Goal: Task Accomplishment & Management: Complete application form

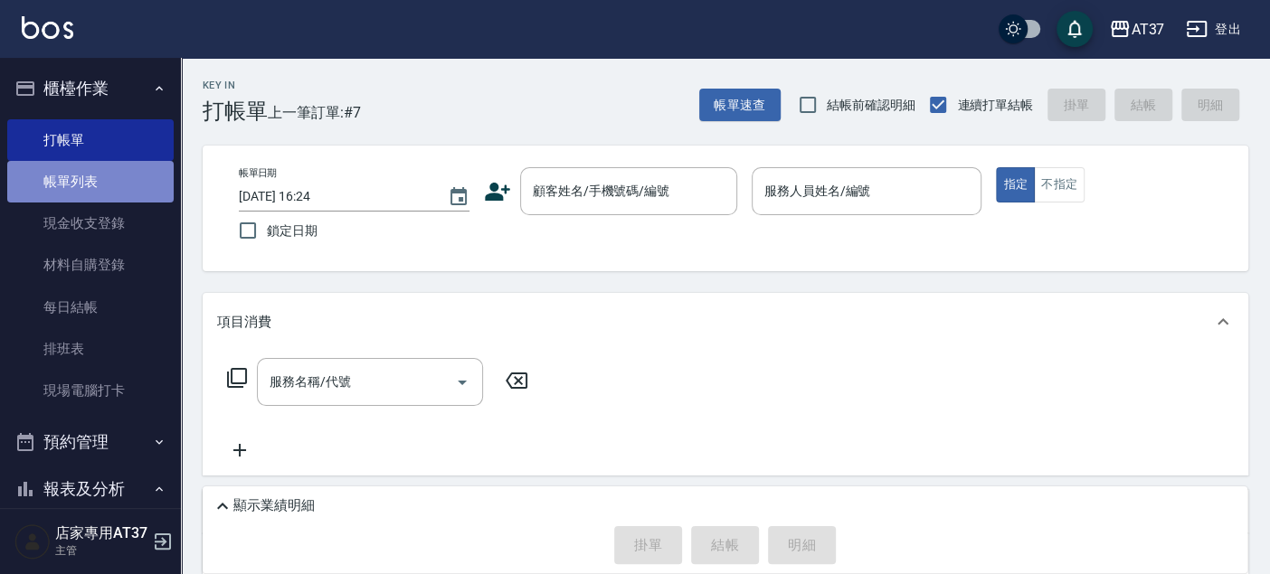
click at [106, 199] on link "帳單列表" at bounding box center [90, 182] width 166 height 42
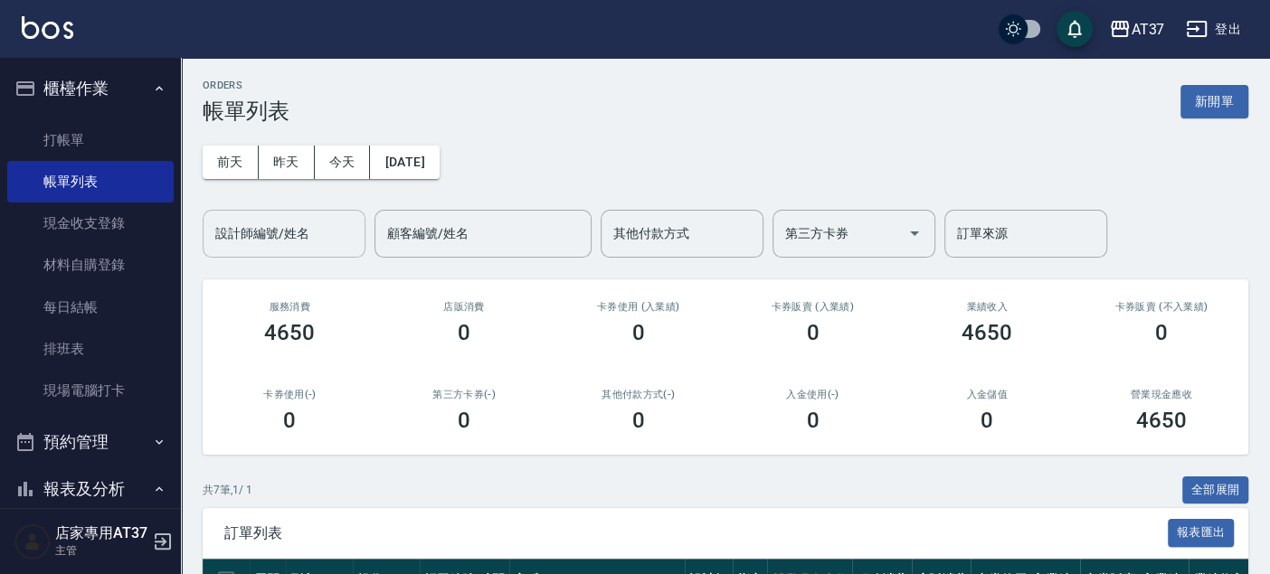
click at [233, 230] on input "設計師編號/姓名" at bounding box center [284, 234] width 146 height 32
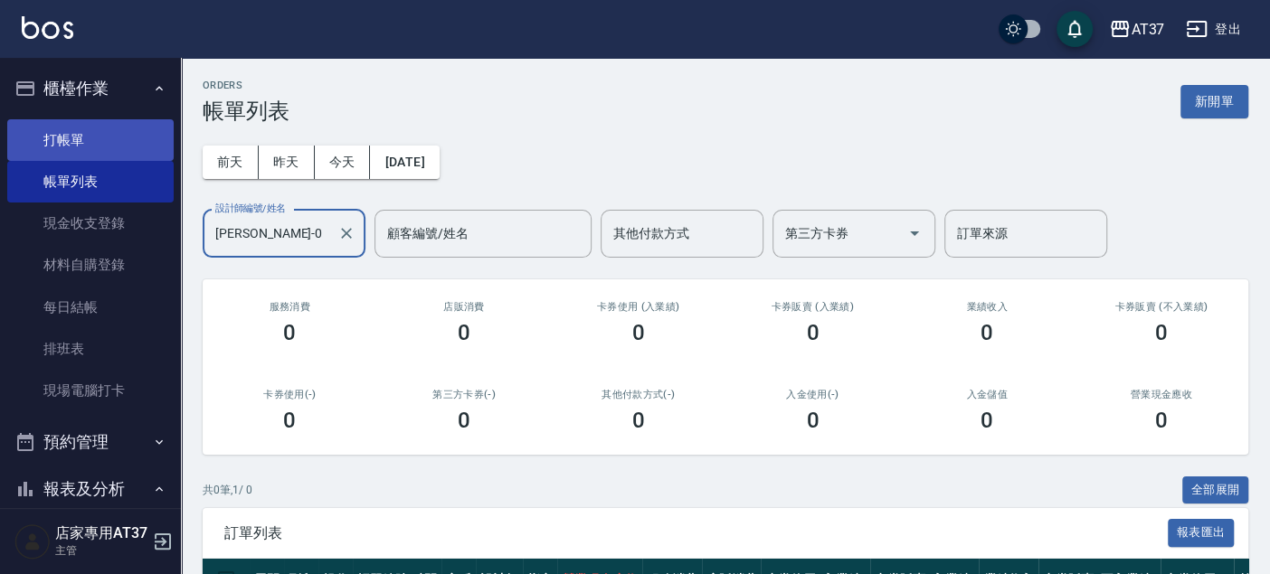
type input "[PERSON_NAME]-0"
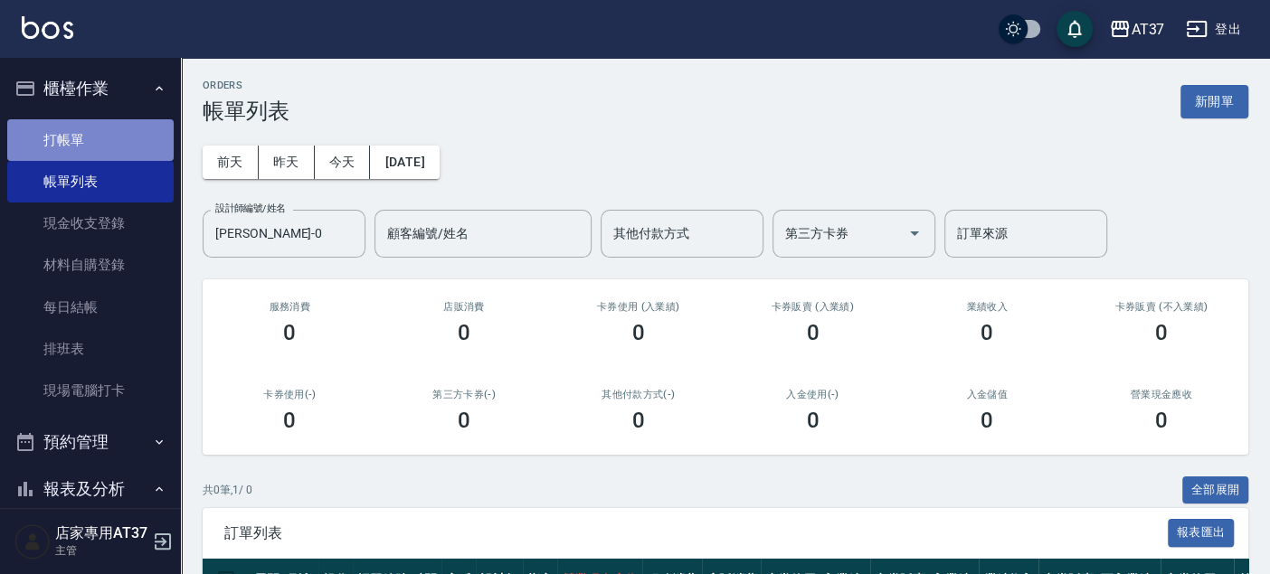
click at [96, 149] on link "打帳單" at bounding box center [90, 140] width 166 height 42
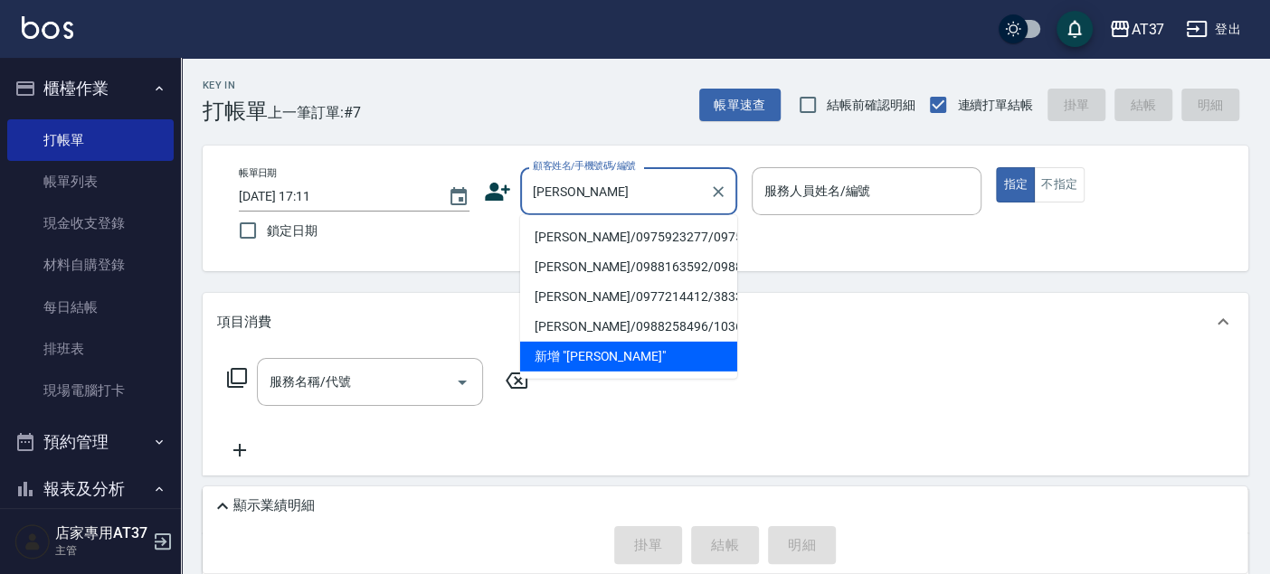
click at [704, 252] on li "[PERSON_NAME]/0975923277/0975923277" at bounding box center [628, 237] width 217 height 30
type input "[PERSON_NAME]/0975923277/0975923277"
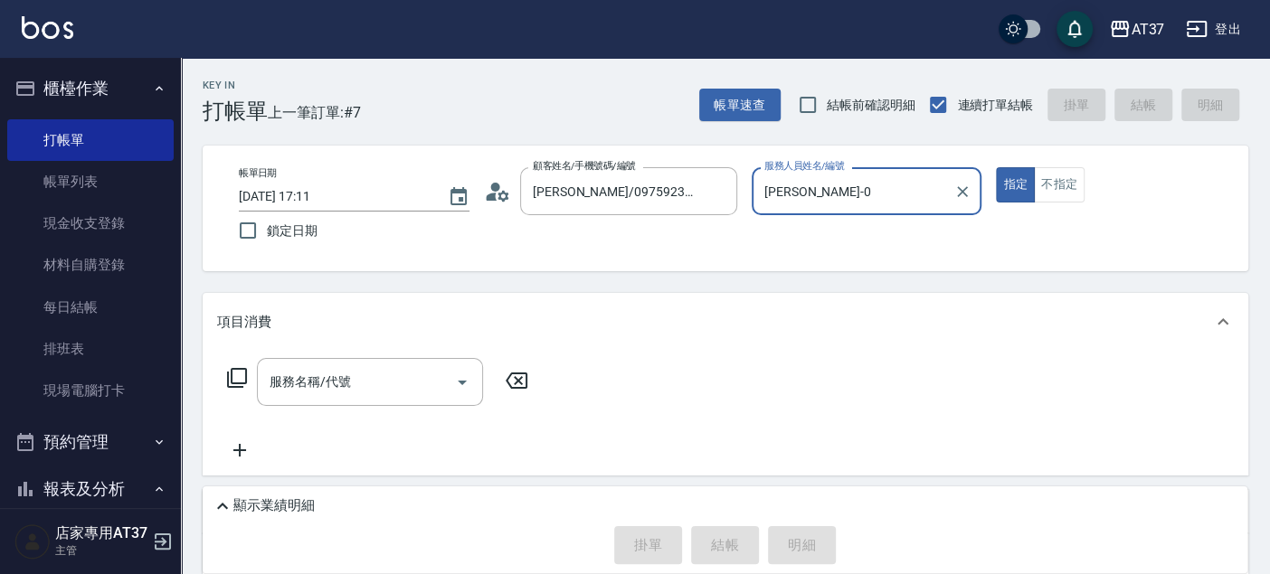
type input "[PERSON_NAME]-0"
click at [345, 390] on div "服務名稱/代號 服務名稱/代號" at bounding box center [370, 382] width 226 height 48
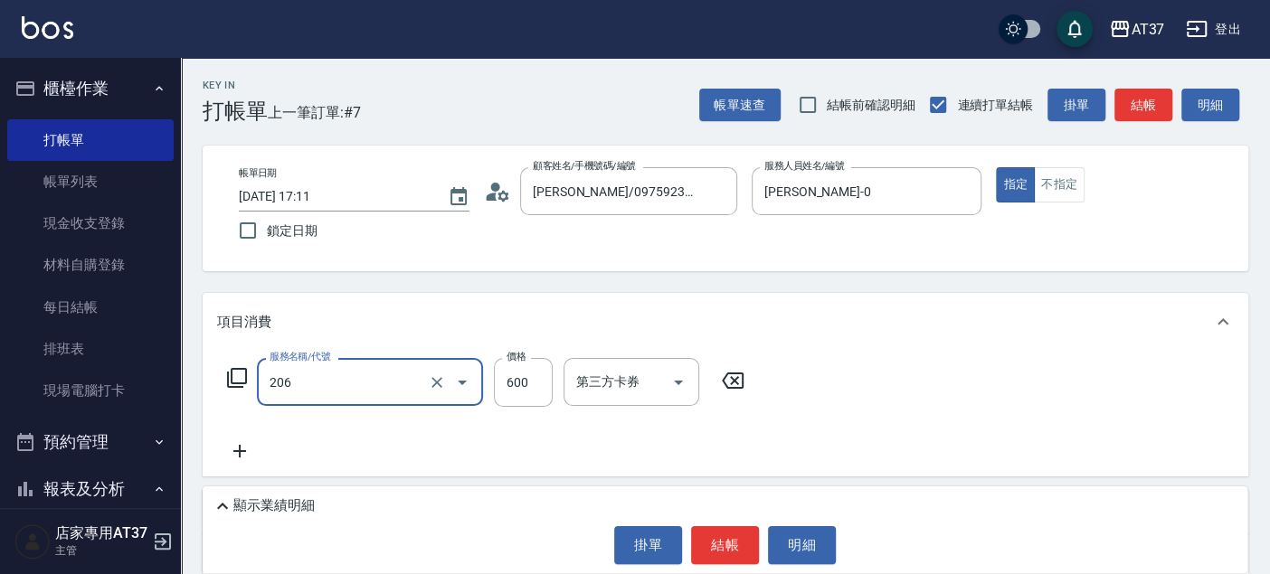
type input "A精油洗+剪(206)"
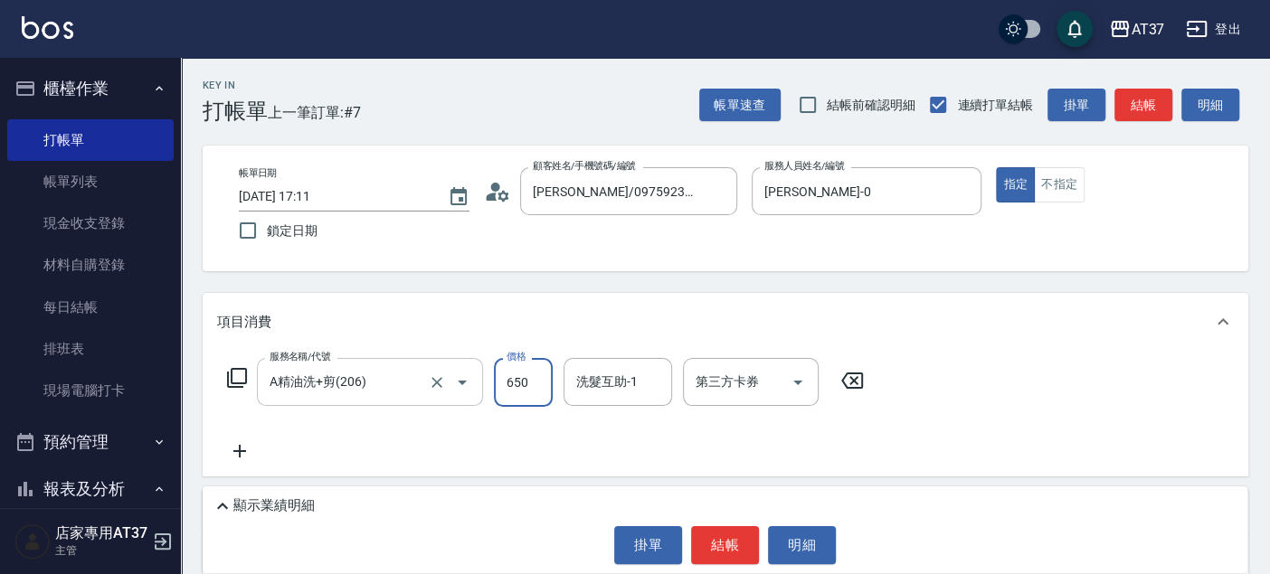
type input "650"
click at [732, 543] on button "結帳" at bounding box center [725, 545] width 68 height 38
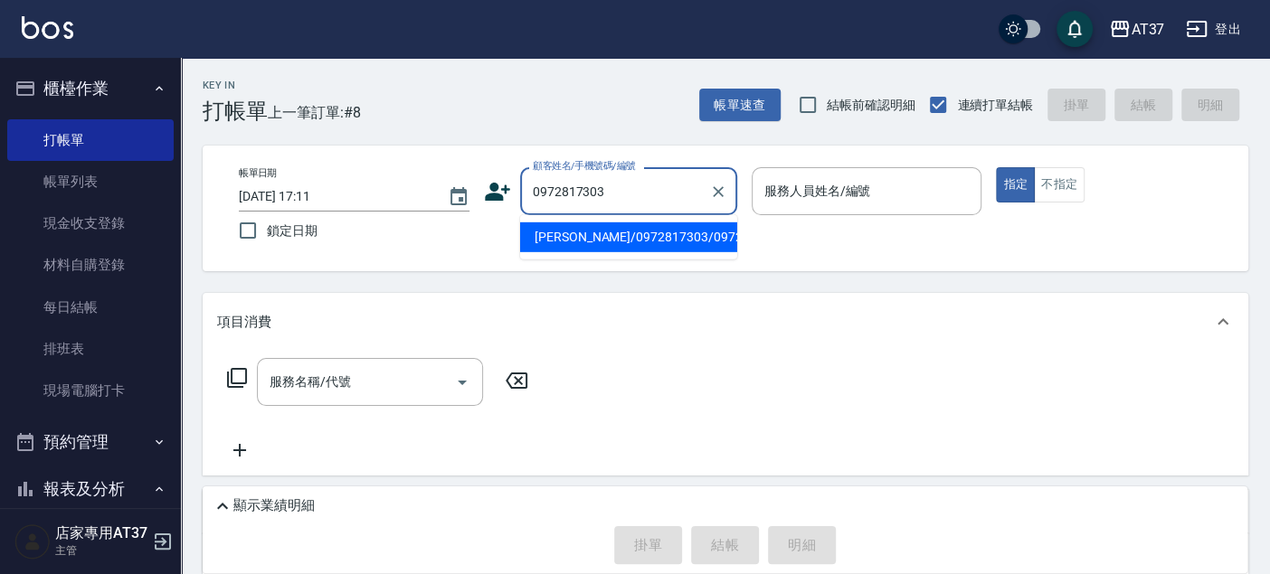
type input "[PERSON_NAME]/0972817303/0972817303"
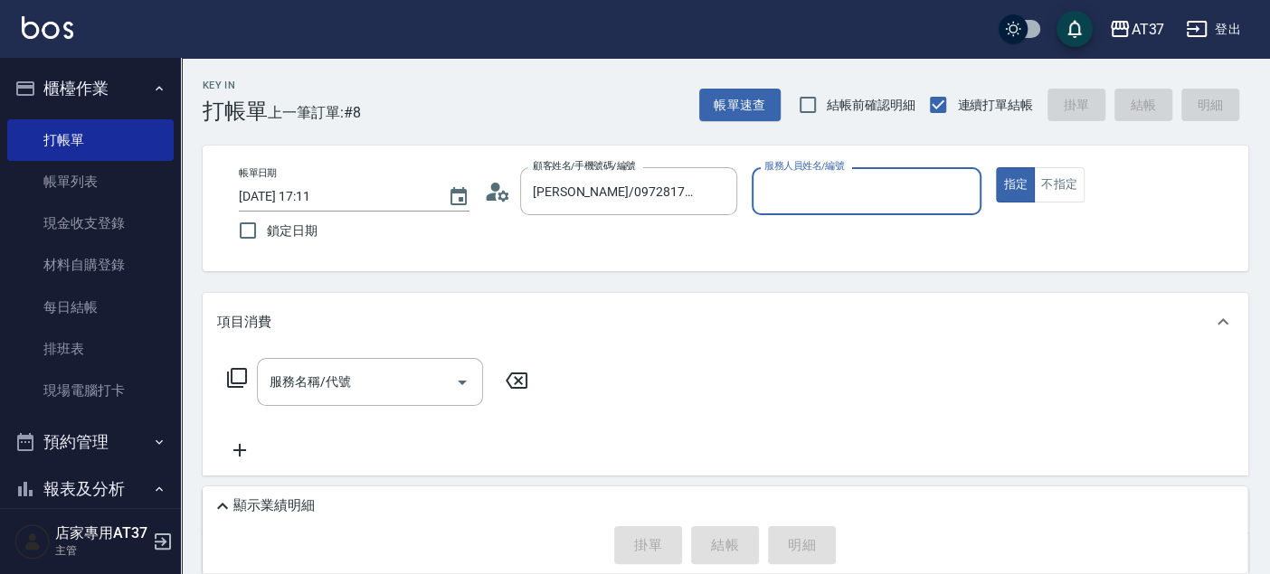
type input "[PERSON_NAME]-0"
click at [354, 354] on div "服務名稱/代號 服務名稱/代號" at bounding box center [725, 413] width 1045 height 125
click at [357, 364] on div "服務名稱/代號" at bounding box center [370, 382] width 226 height 48
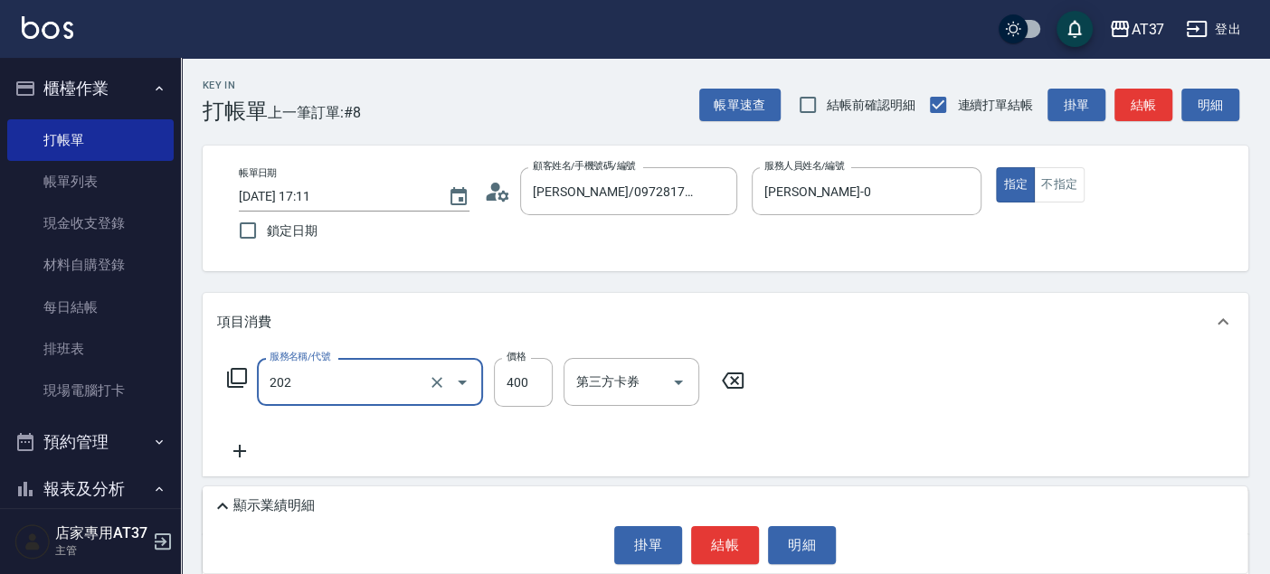
type input "A級單剪(202)"
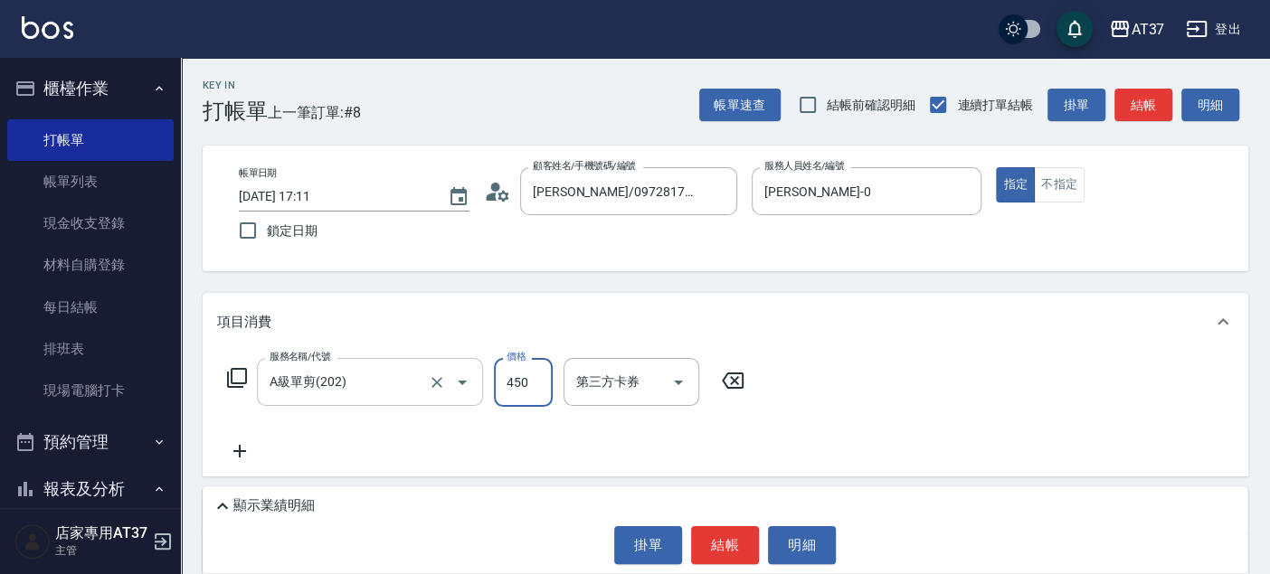
type input "450"
drag, startPoint x: 702, startPoint y: 537, endPoint x: 710, endPoint y: 548, distance: 13.6
click at [708, 547] on button "結帳" at bounding box center [725, 545] width 68 height 38
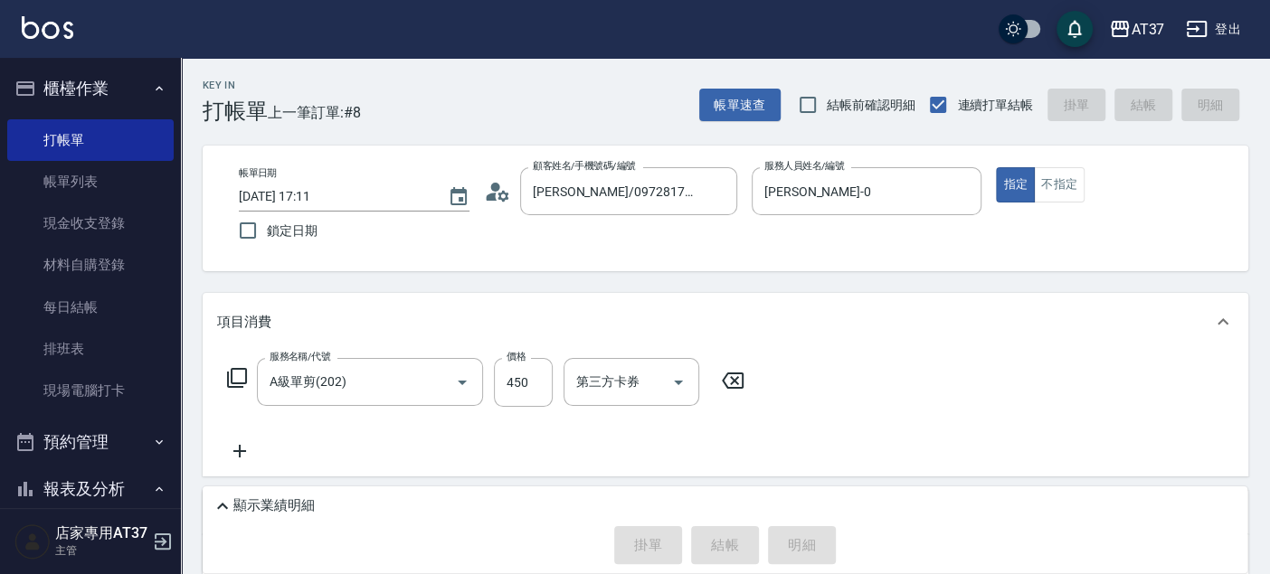
type input "[DATE] 17:12"
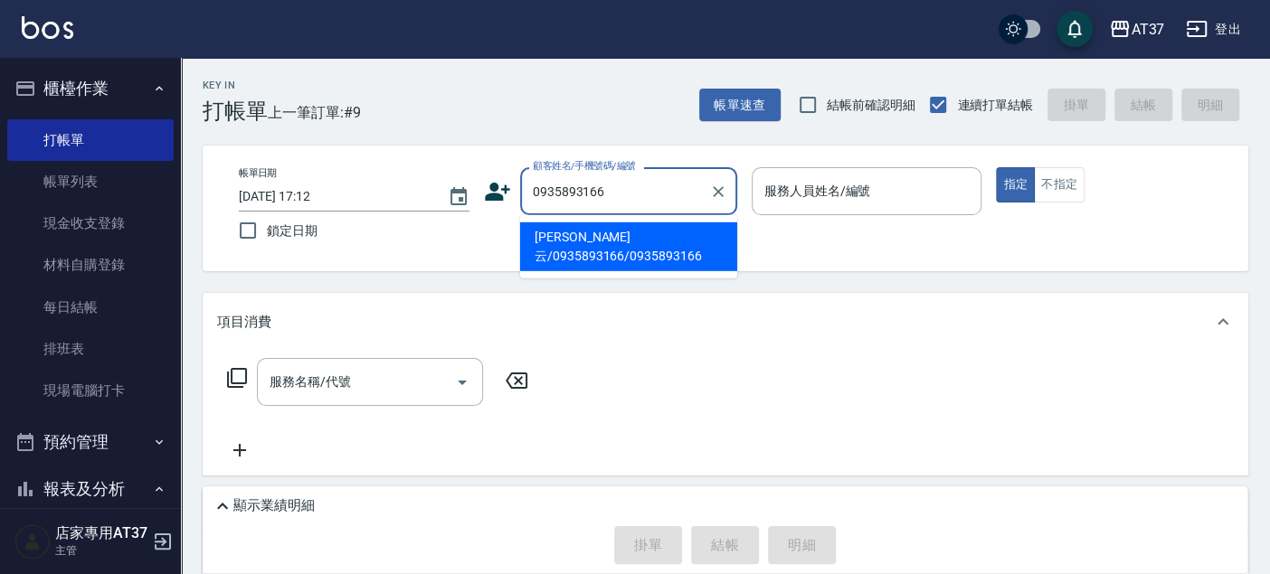
type input "[PERSON_NAME]云/0935893166/0935893166"
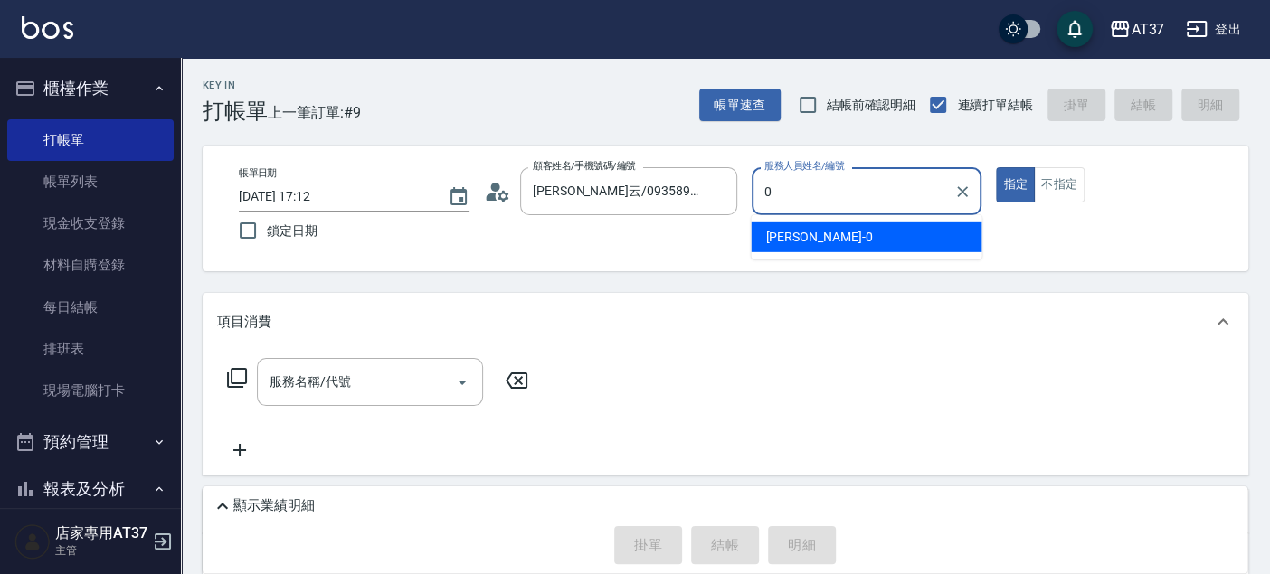
click at [861, 237] on div "[PERSON_NAME] -0" at bounding box center [866, 237] width 231 height 30
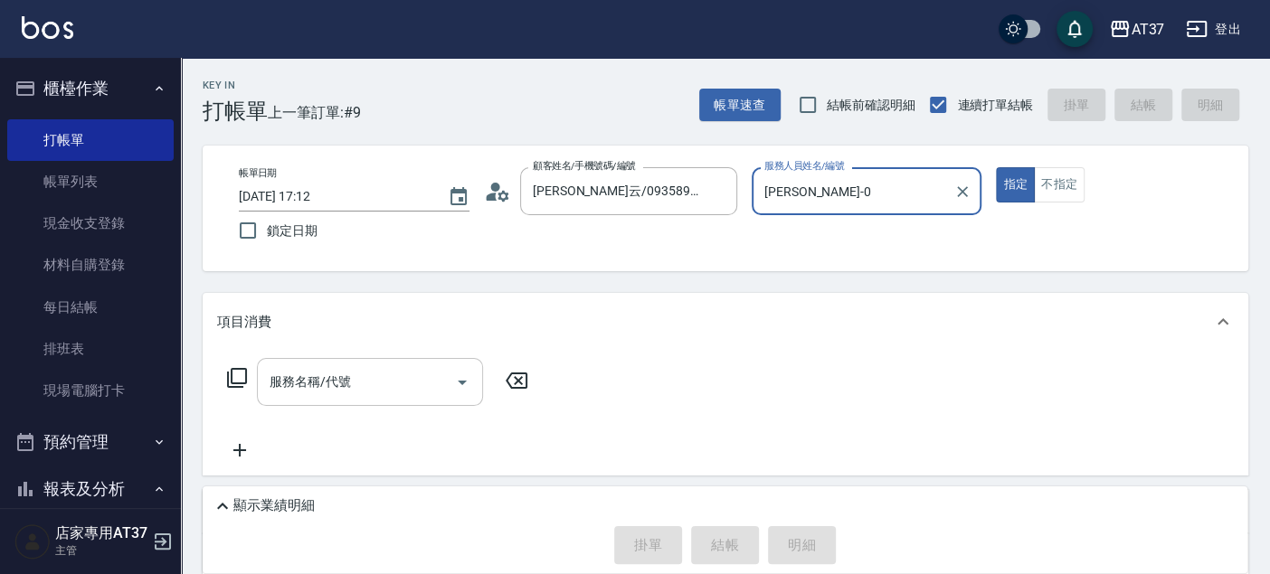
type input "[PERSON_NAME]-0"
click at [315, 386] on div "服務名稱/代號 服務名稱/代號" at bounding box center [370, 382] width 226 height 48
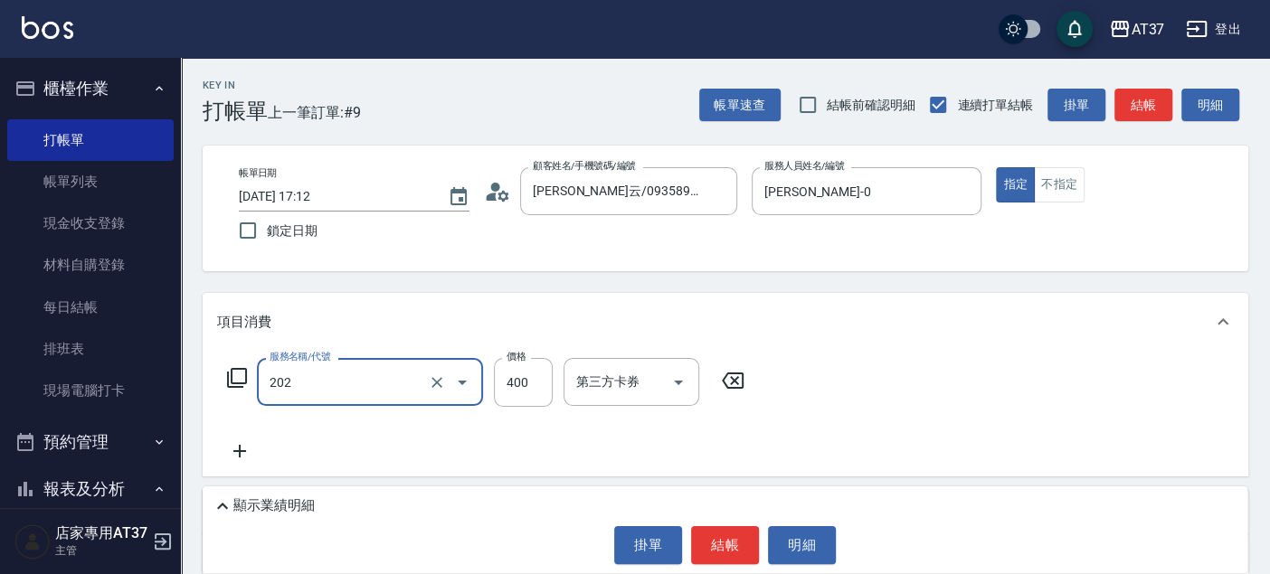
type input "A級單剪(202)"
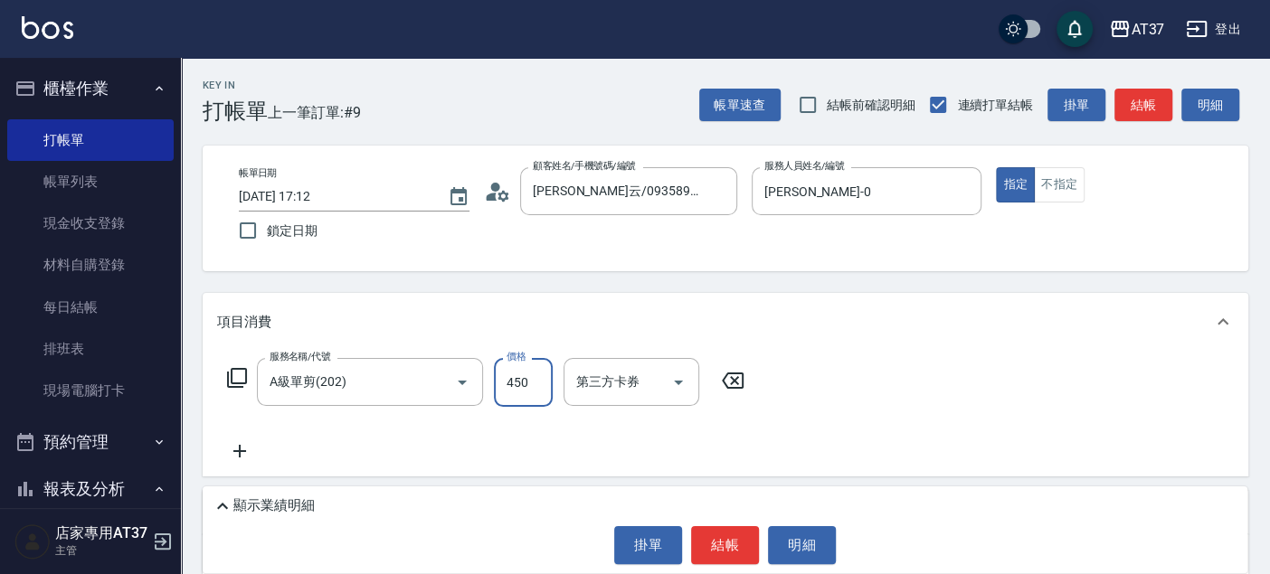
type input "450"
click at [940, 396] on div "服務名稱/代號 A級單剪(202) 服務名稱/代號 價格 450 價格 第三方卡券 第三方卡券" at bounding box center [725, 414] width 1045 height 126
click at [715, 547] on button "結帳" at bounding box center [725, 545] width 68 height 38
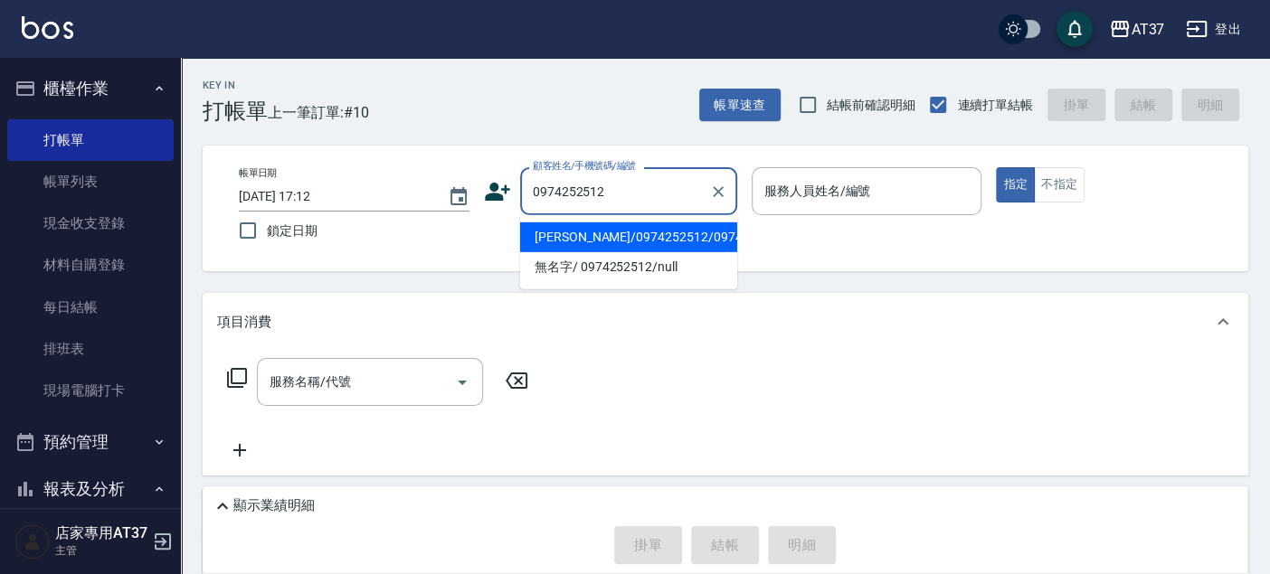
type input "[PERSON_NAME]/0974252512/0974252512"
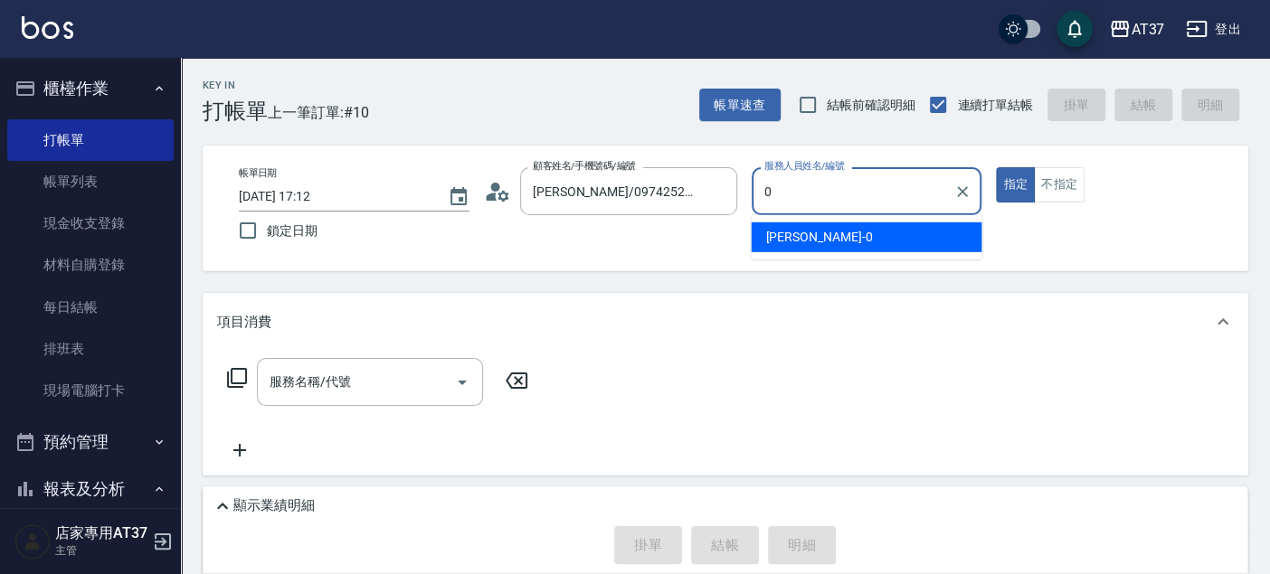
click at [906, 243] on div "[PERSON_NAME] -0" at bounding box center [866, 237] width 231 height 30
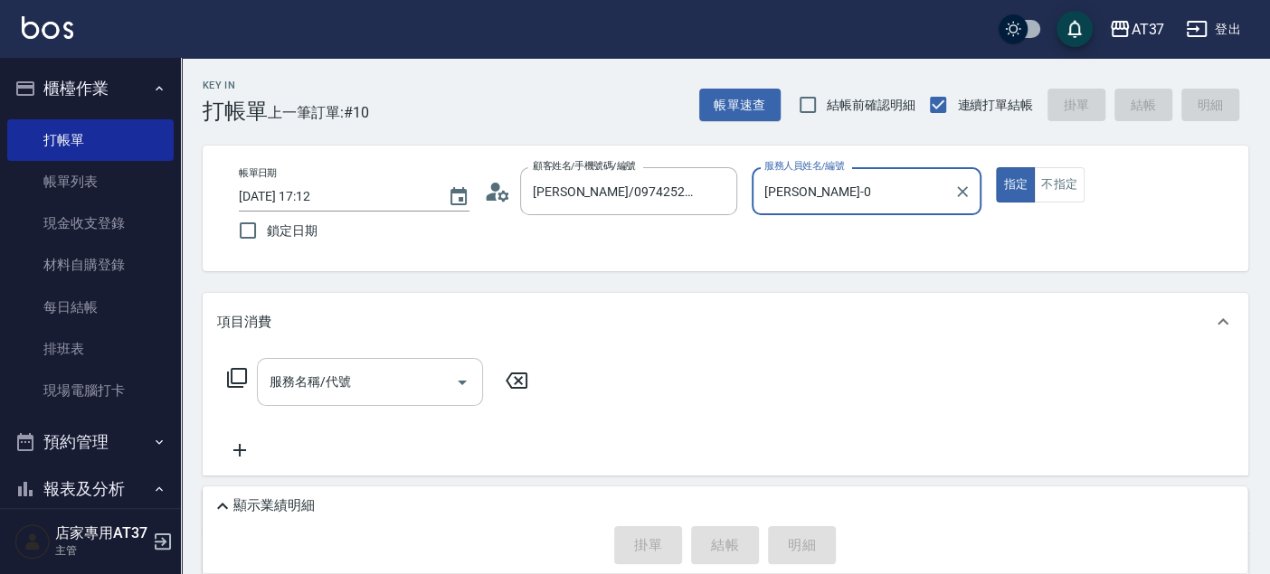
type input "[PERSON_NAME]-0"
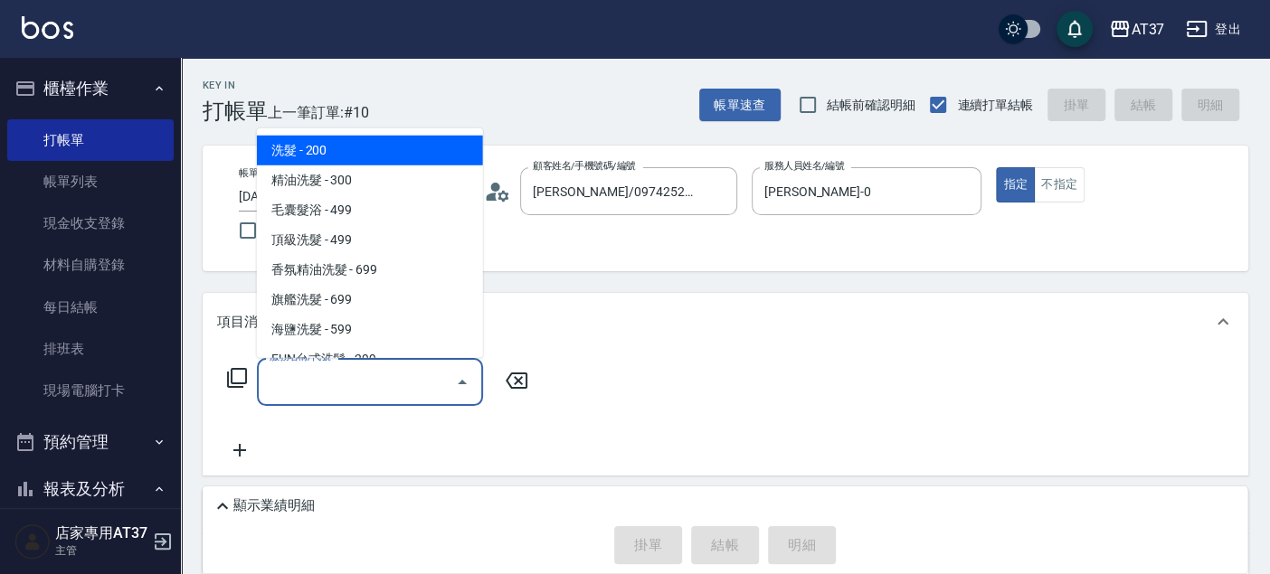
click at [343, 375] on div "服務名稱/代號 服務名稱/代號" at bounding box center [370, 382] width 226 height 48
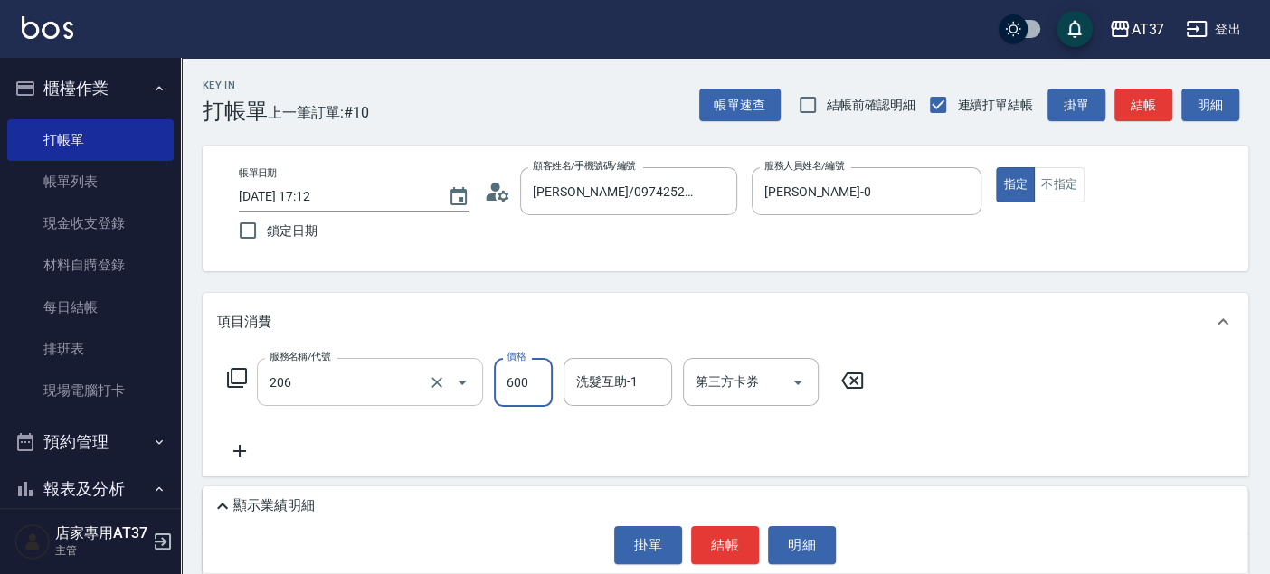
type input "A精油洗+剪(206)"
type input "650"
click at [735, 550] on button "結帳" at bounding box center [725, 545] width 68 height 38
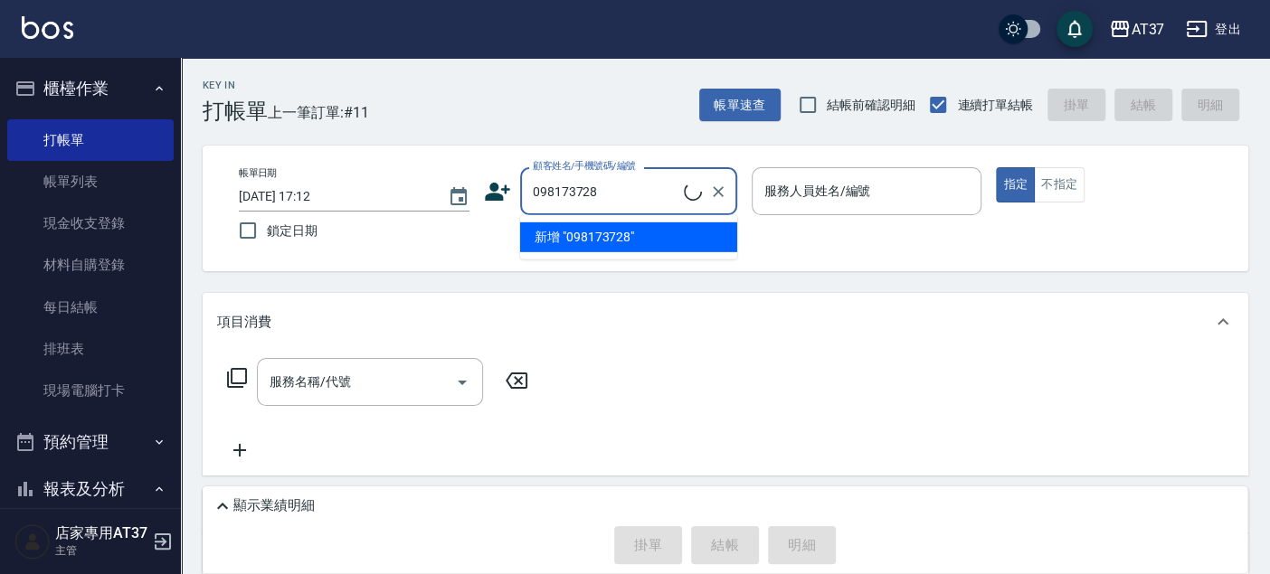
type input "098173728"
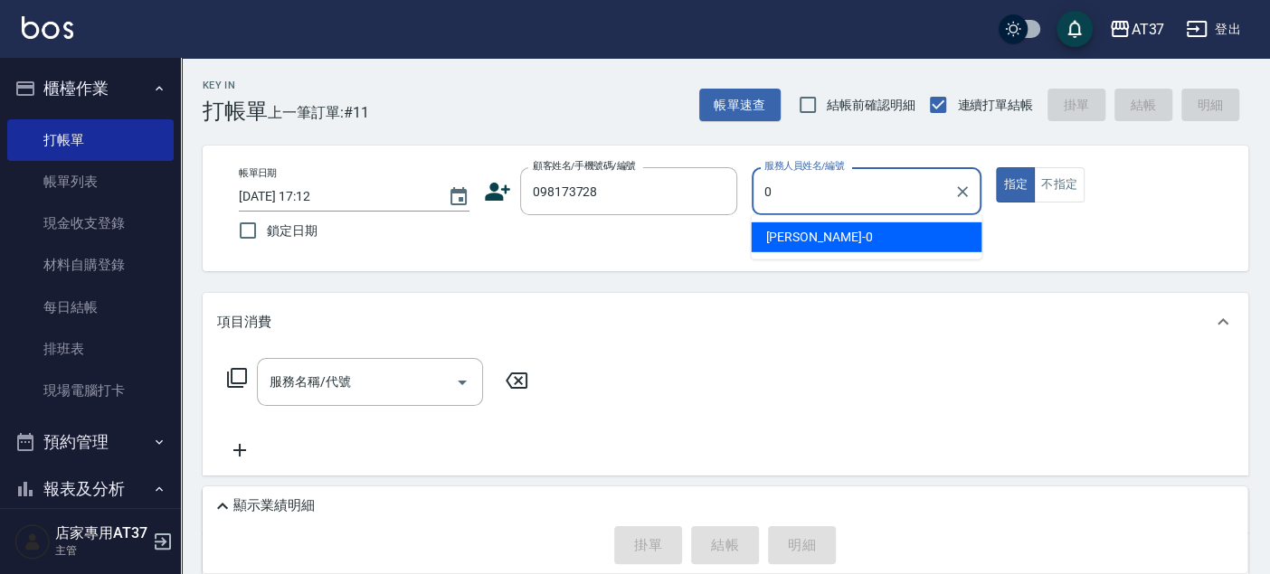
click at [810, 241] on div "[PERSON_NAME] -0" at bounding box center [866, 237] width 231 height 30
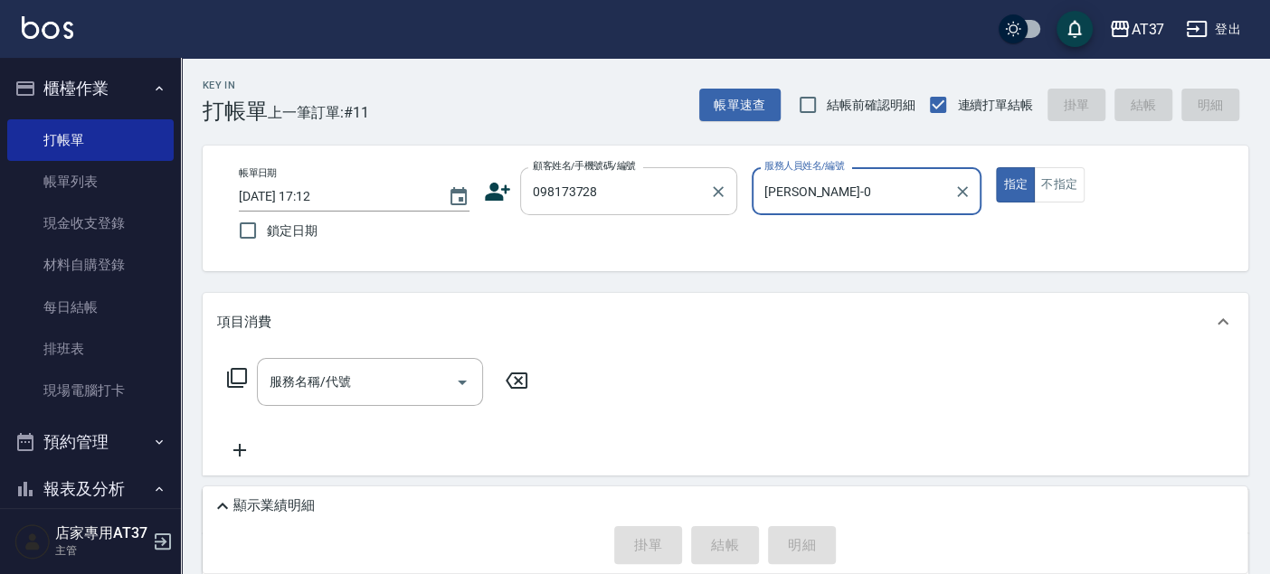
type input "[PERSON_NAME]-0"
click at [565, 194] on input "098173728" at bounding box center [615, 191] width 174 height 32
type input "史長興/0981713728/0981713728"
click at [354, 377] on input "服務名稱/代號" at bounding box center [356, 382] width 183 height 32
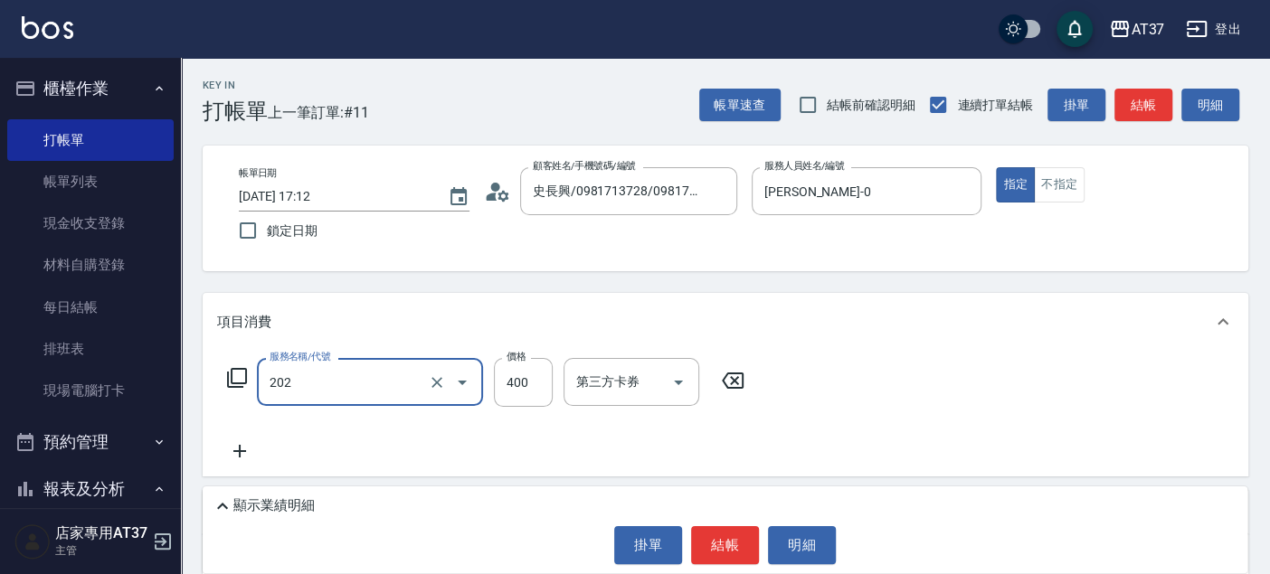
type input "A級單剪(202)"
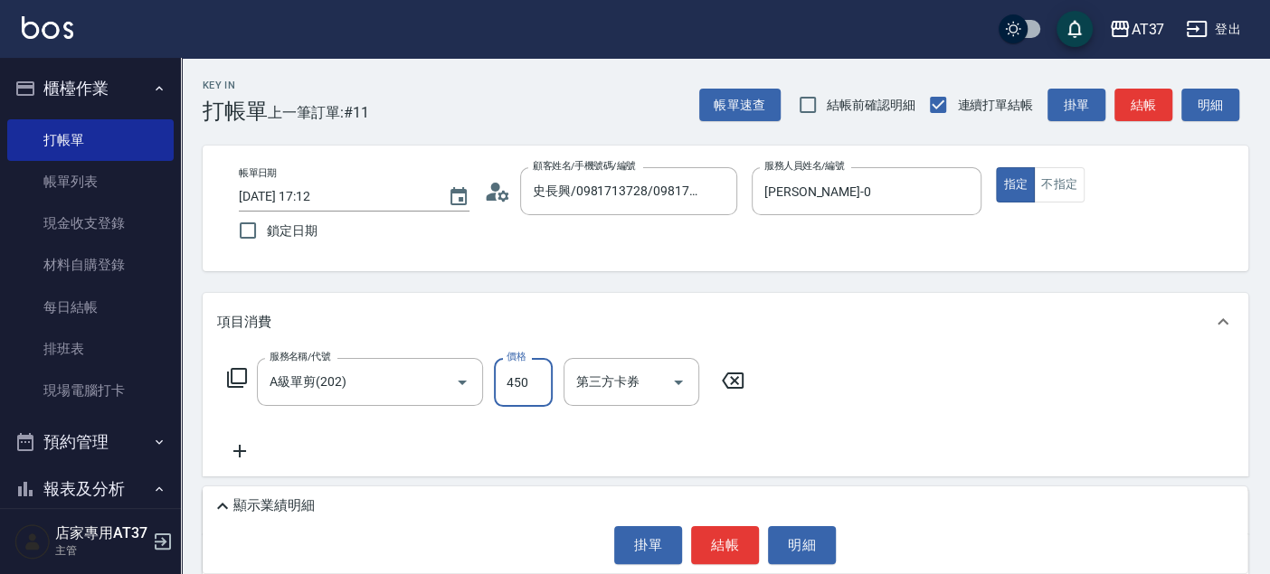
type input "450"
drag, startPoint x: 1206, startPoint y: 436, endPoint x: 1175, endPoint y: 446, distance: 33.2
click at [1204, 439] on div "服務名稱/代號 A級單剪(202) 服務名稱/代號 價格 450 價格 第三方卡券 第三方卡券" at bounding box center [725, 414] width 1045 height 126
click at [730, 547] on button "結帳" at bounding box center [725, 545] width 68 height 38
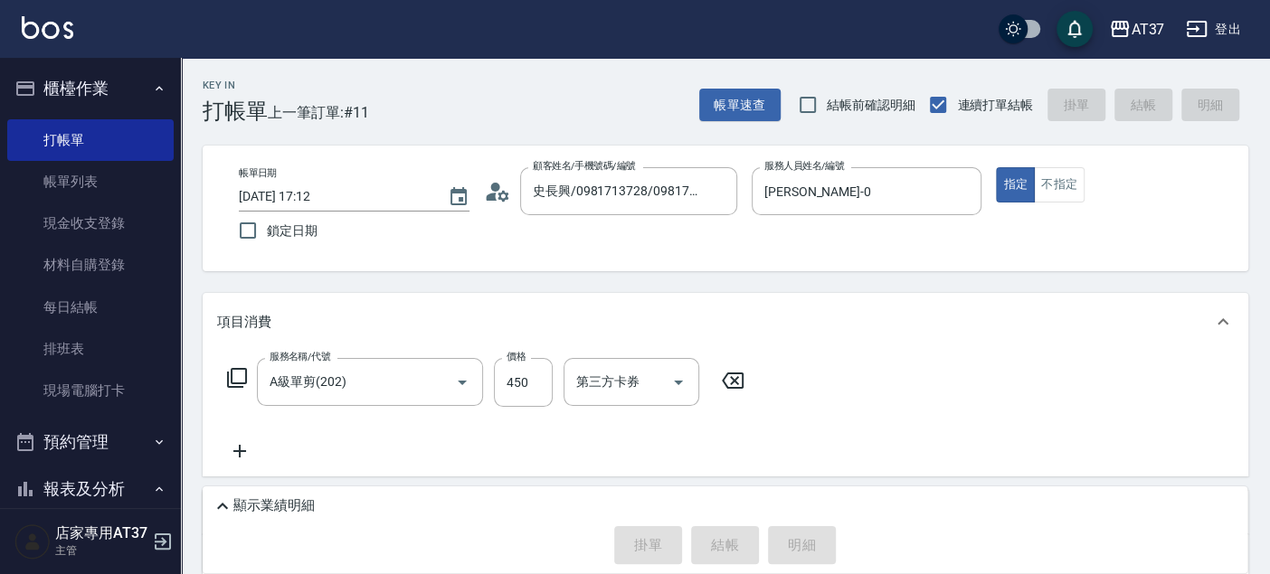
type input "[DATE] 17:13"
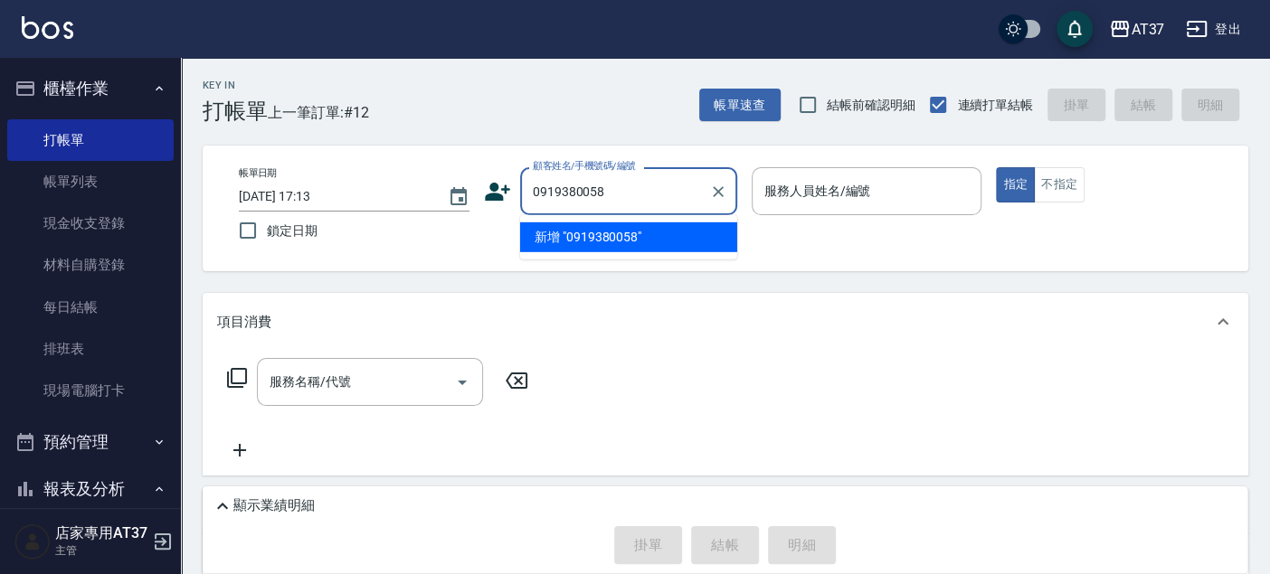
type input "0919380058"
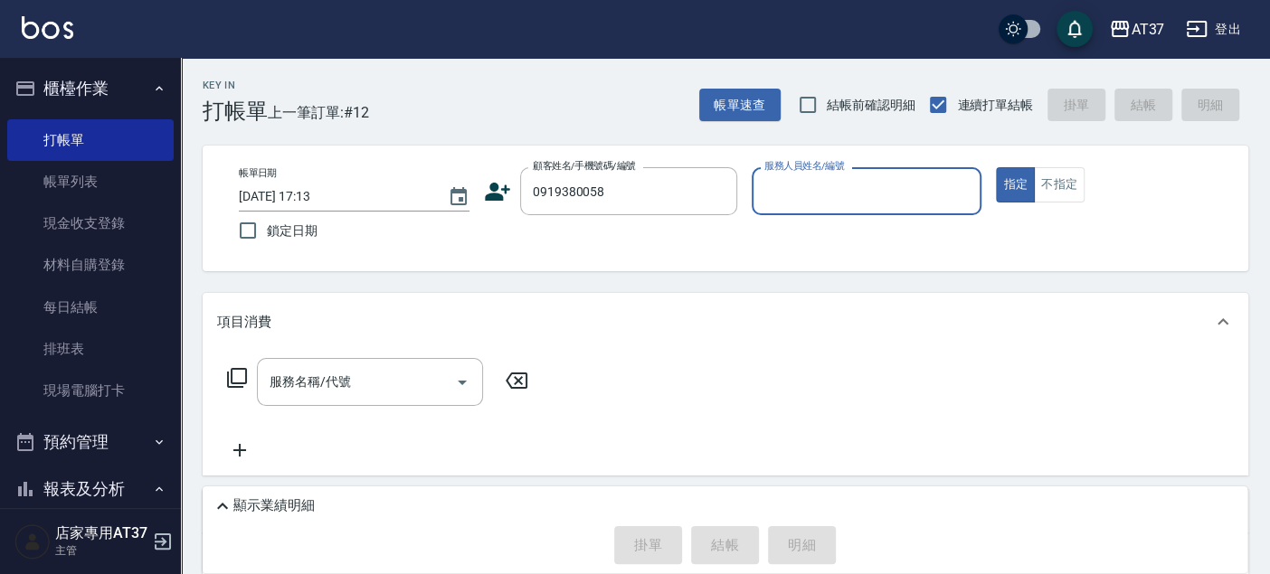
type input "0"
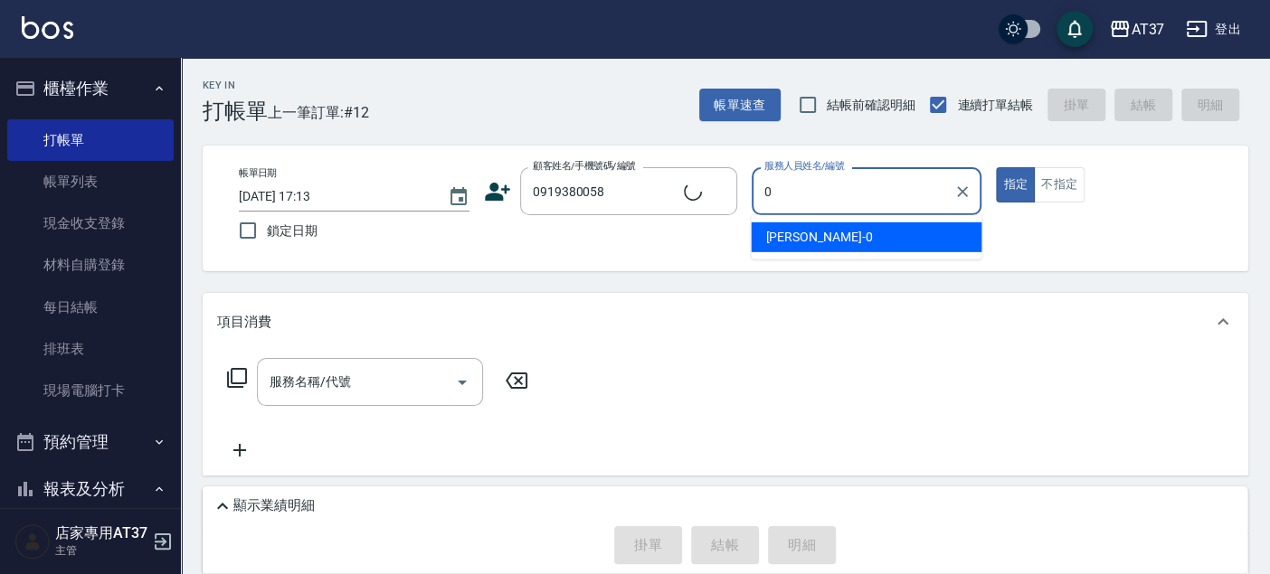
type input "[PERSON_NAME]/0919380058/0919380058"
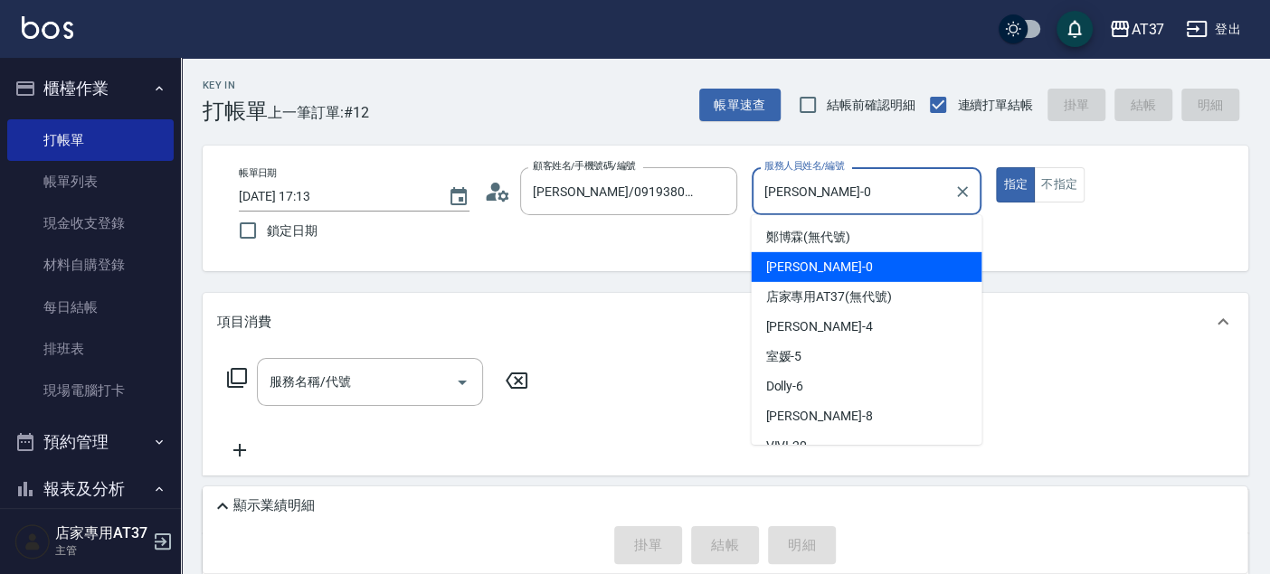
click at [899, 260] on div "[PERSON_NAME] -0" at bounding box center [866, 267] width 231 height 30
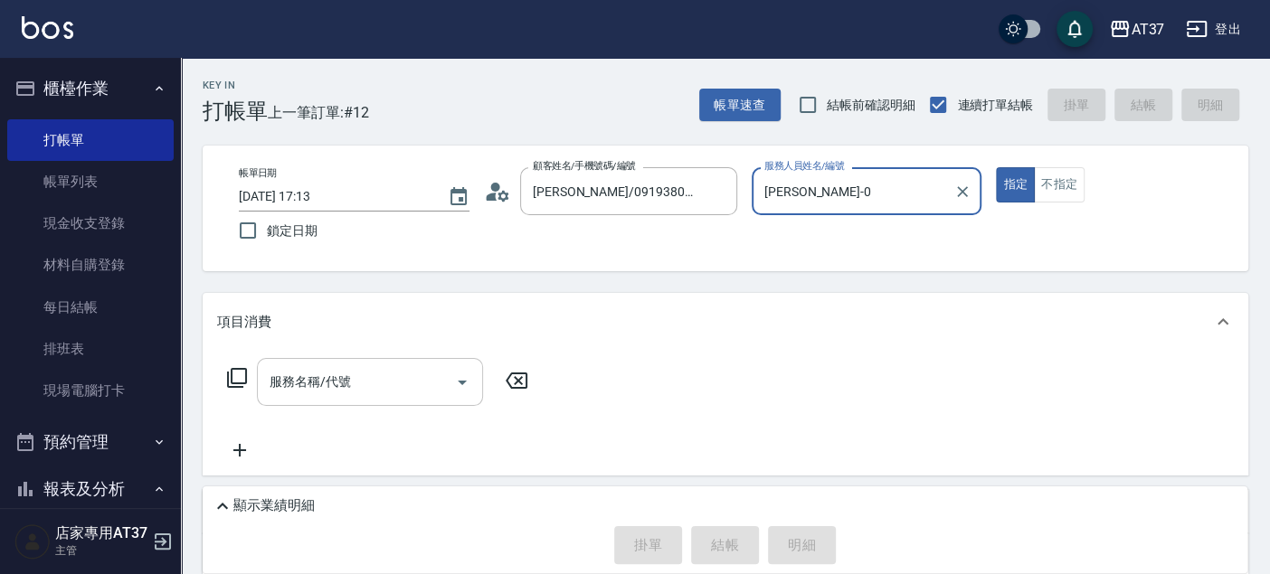
type input "[PERSON_NAME]-0"
click at [294, 394] on input "服務名稱/代號" at bounding box center [356, 382] width 183 height 32
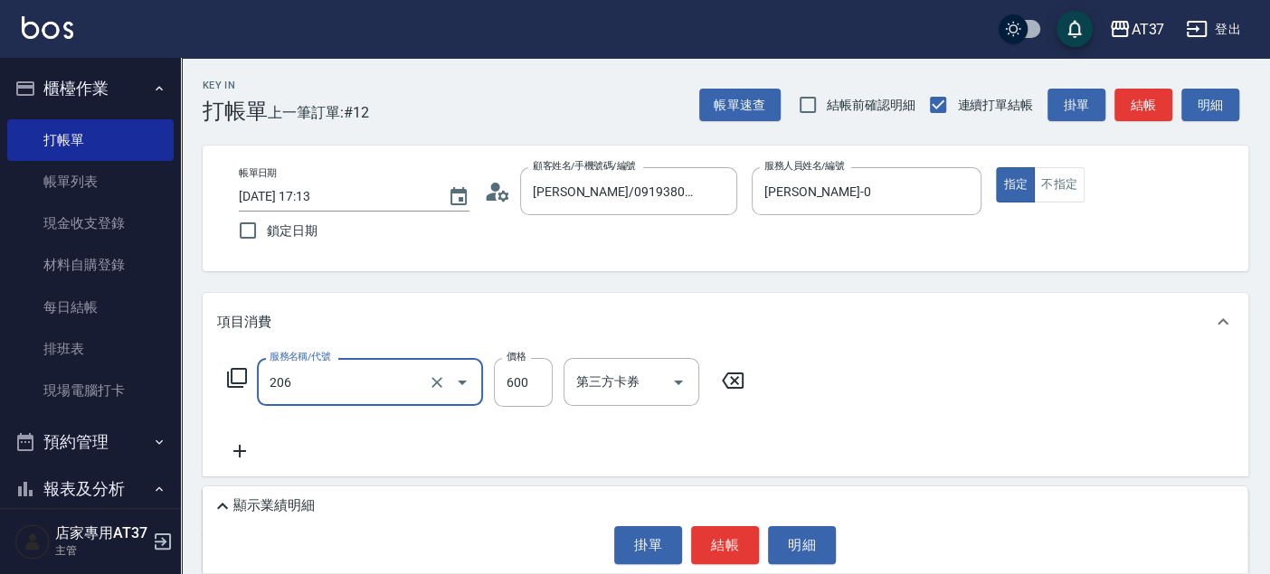
type input "A精油洗+剪(206)"
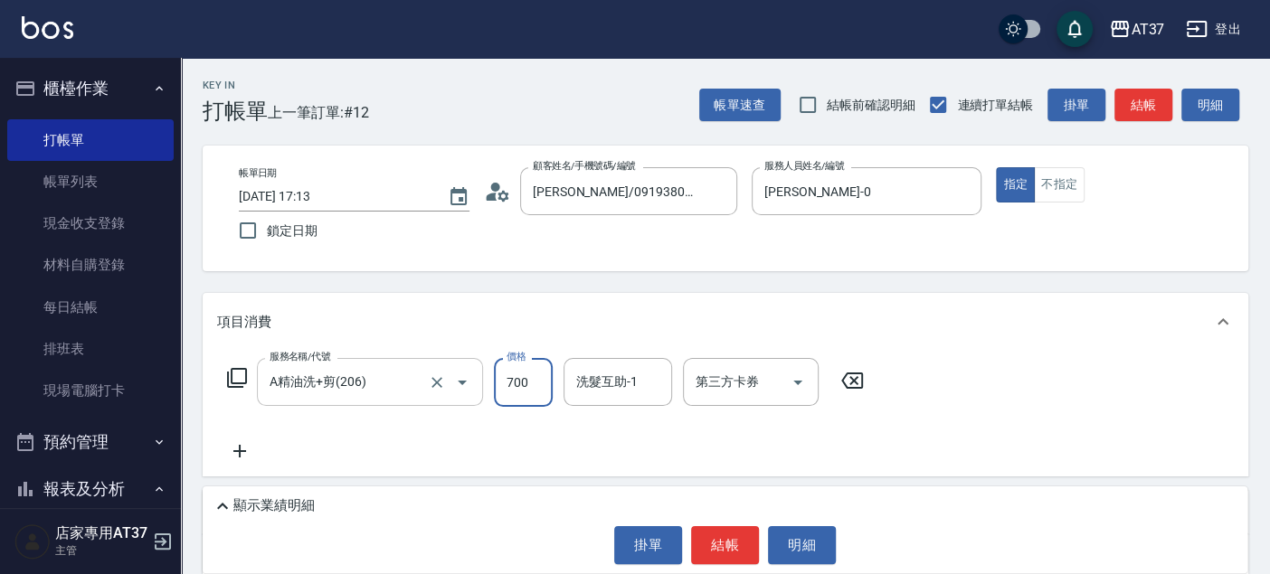
type input "700"
click at [732, 531] on button "結帳" at bounding box center [725, 545] width 68 height 38
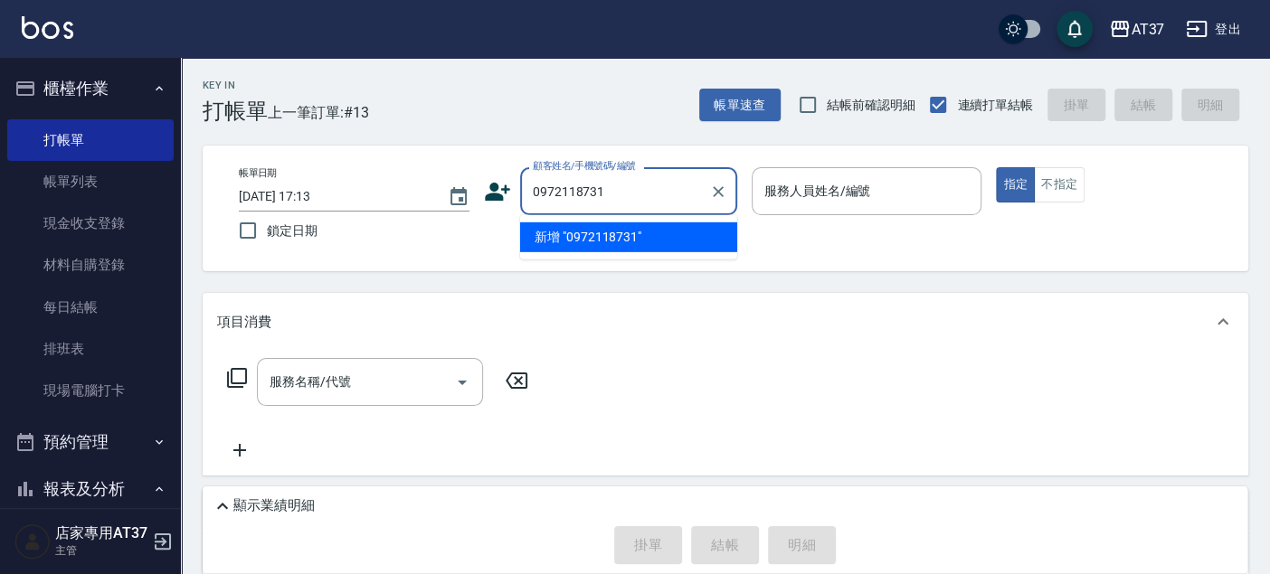
type input "0972118731"
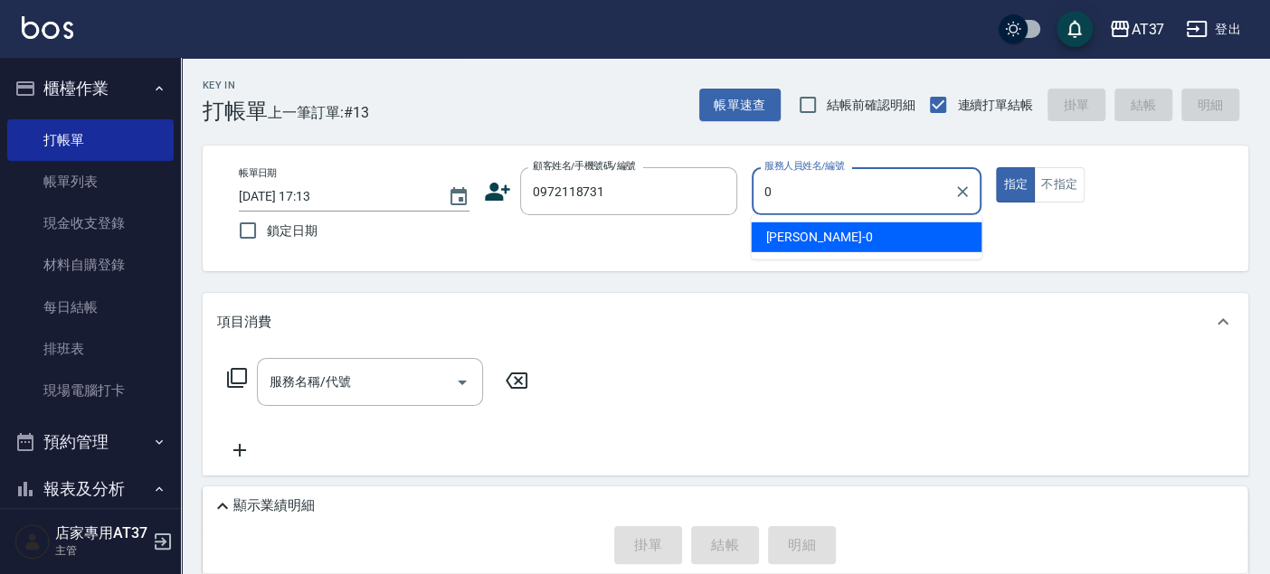
click at [870, 238] on div "[PERSON_NAME] -0" at bounding box center [866, 237] width 231 height 30
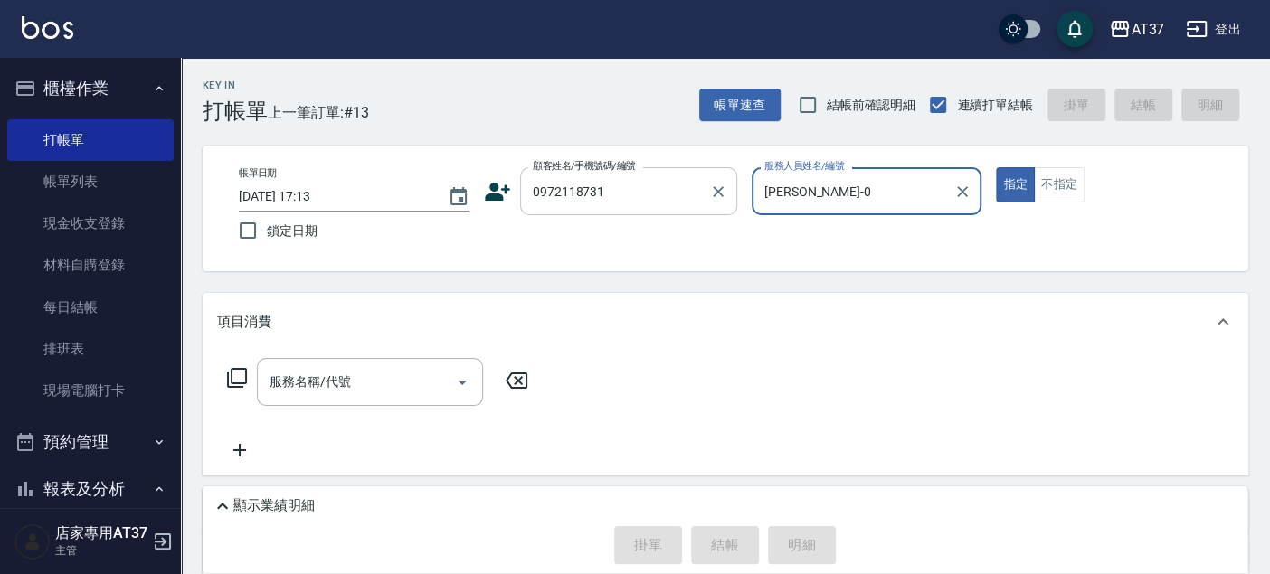
type input "[PERSON_NAME]-0"
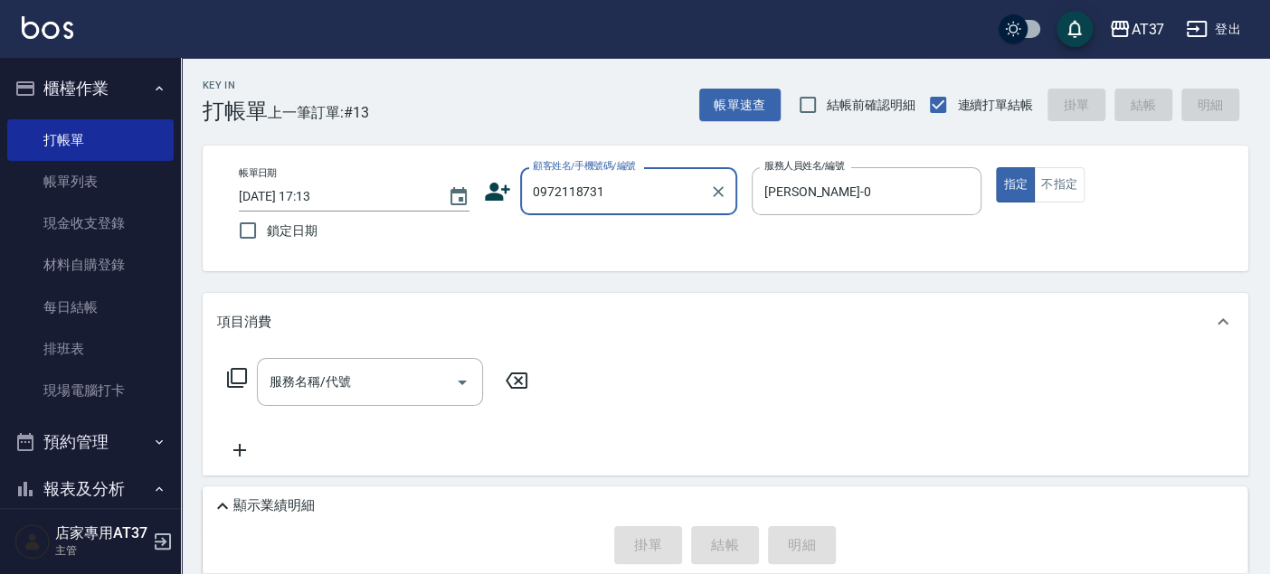
drag, startPoint x: 653, startPoint y: 193, endPoint x: 536, endPoint y: 192, distance: 116.7
click at [536, 192] on input "0972118731" at bounding box center [615, 191] width 174 height 32
click at [652, 198] on input "0972118731" at bounding box center [615, 191] width 174 height 32
drag, startPoint x: 652, startPoint y: 198, endPoint x: 516, endPoint y: 199, distance: 135.6
click at [516, 199] on div "顧客姓名/手機號碼/編號 0972118731 顧客姓名/手機號碼/編號" at bounding box center [610, 191] width 253 height 48
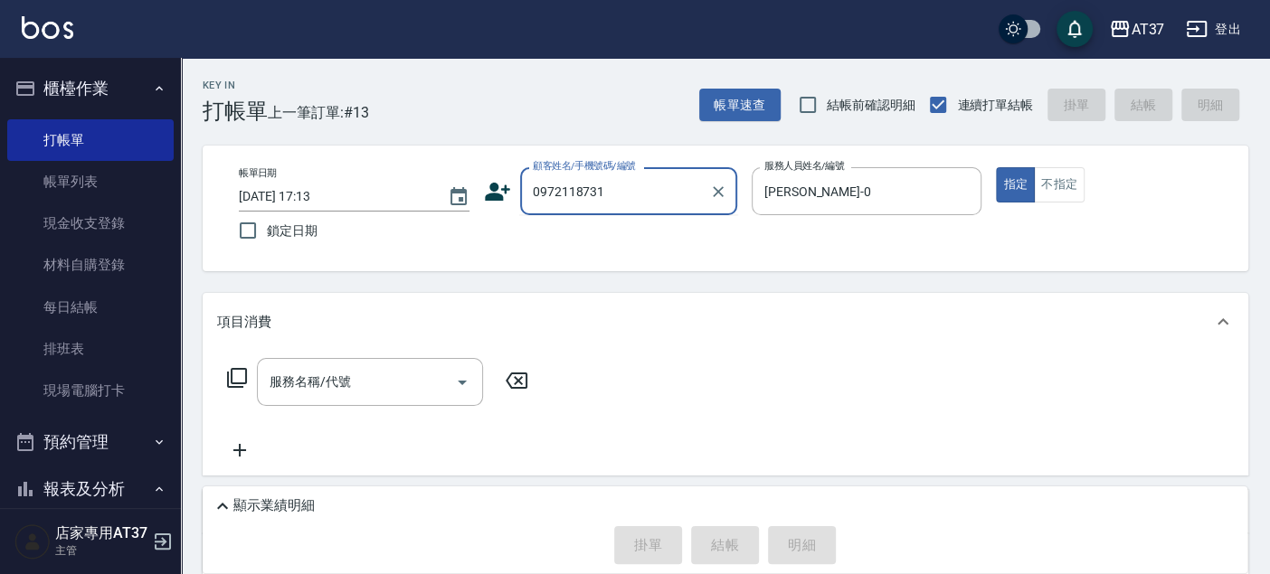
click at [646, 196] on input "0972118731" at bounding box center [615, 191] width 174 height 32
drag, startPoint x: 637, startPoint y: 195, endPoint x: 546, endPoint y: 193, distance: 91.4
click at [469, 195] on div "帳單日期 [DATE] 17:13 鎖定日期 顧客姓名/手機號碼/編號 0972118731 顧客姓名/手機號碼/編號 服務人員姓名/編號 [PERSON_N…" at bounding box center [725, 208] width 1002 height 82
click at [494, 193] on icon at bounding box center [497, 192] width 25 height 18
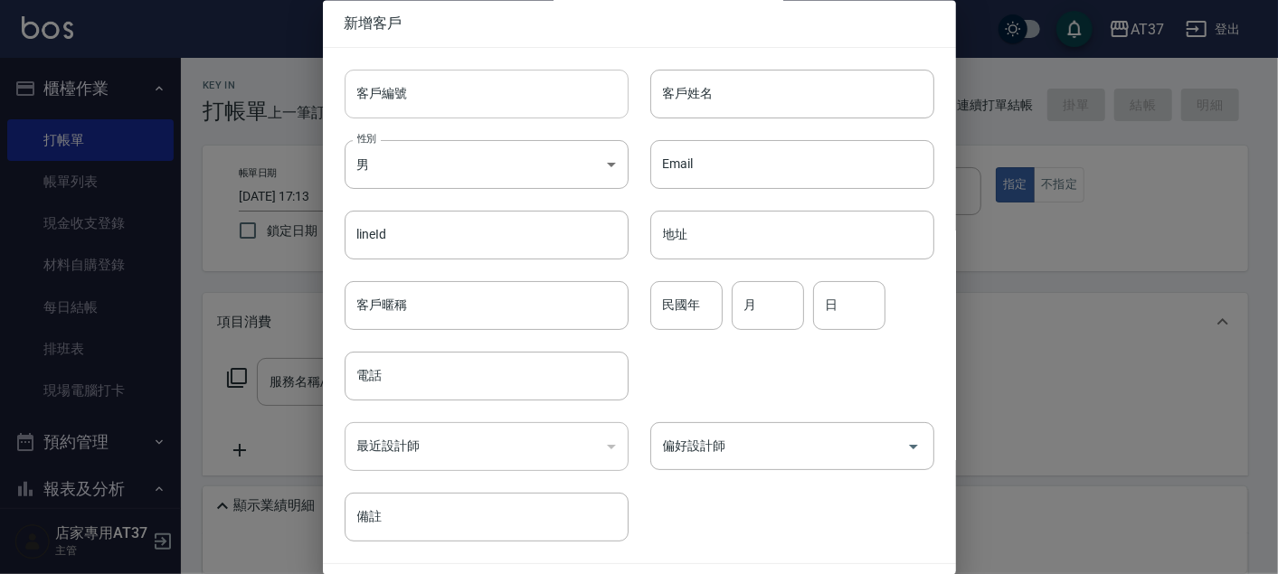
type input "0972118731"
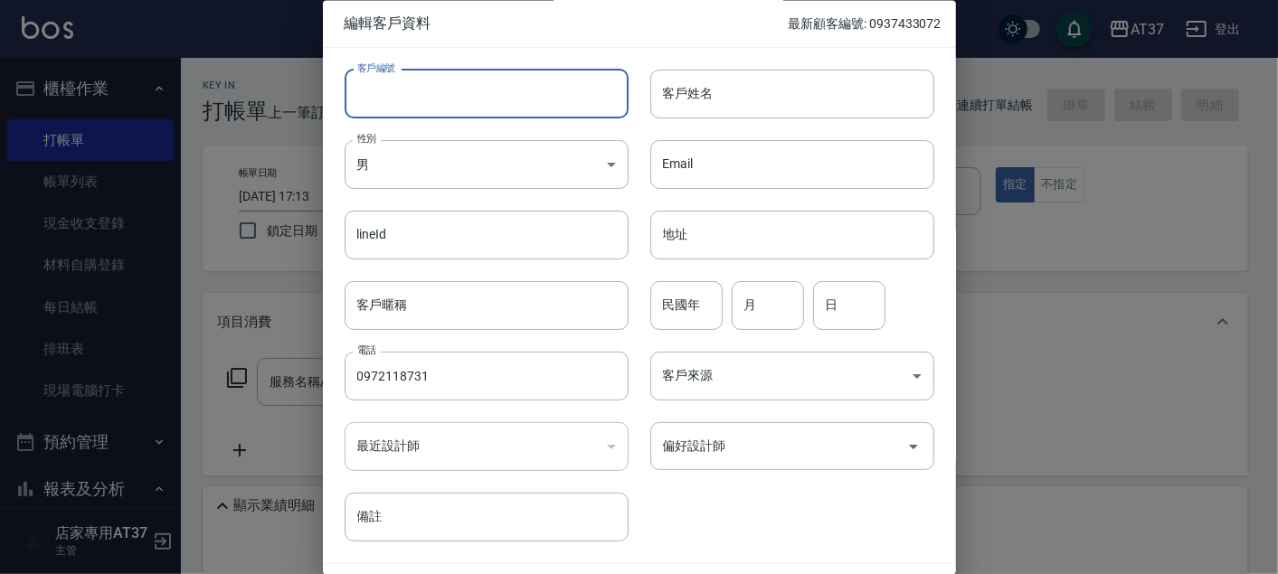
paste input "0972118731"
type input "0972118731"
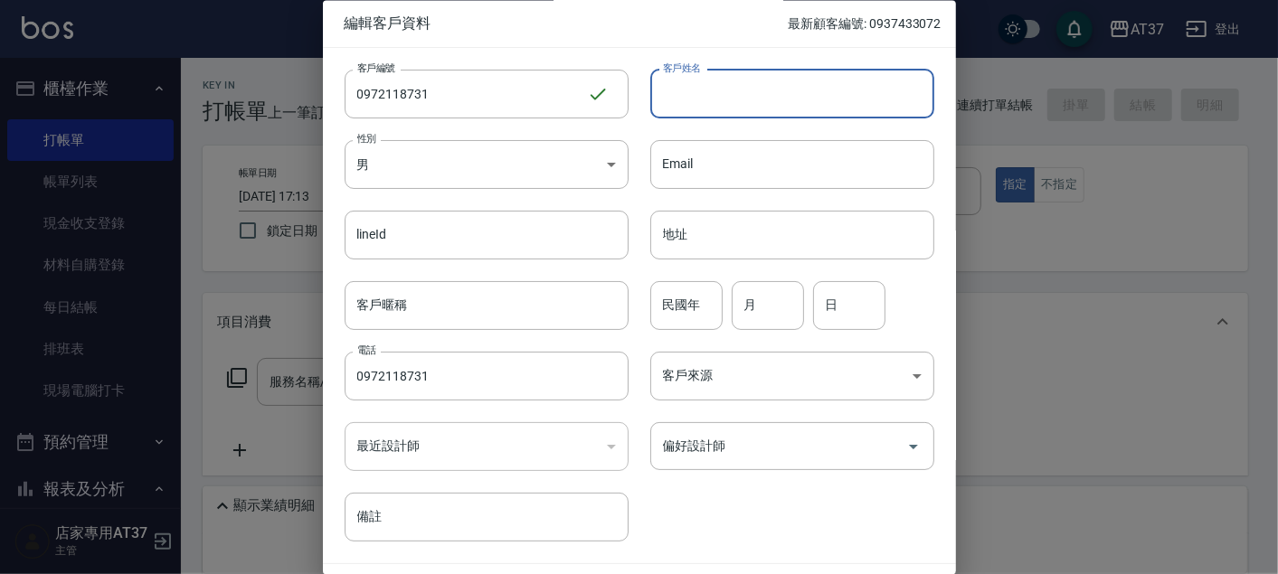
click at [741, 98] on input "客戶姓名" at bounding box center [792, 94] width 284 height 49
type input "[PERSON_NAME]"
click at [665, 313] on div "民國年 民國年" at bounding box center [686, 305] width 72 height 49
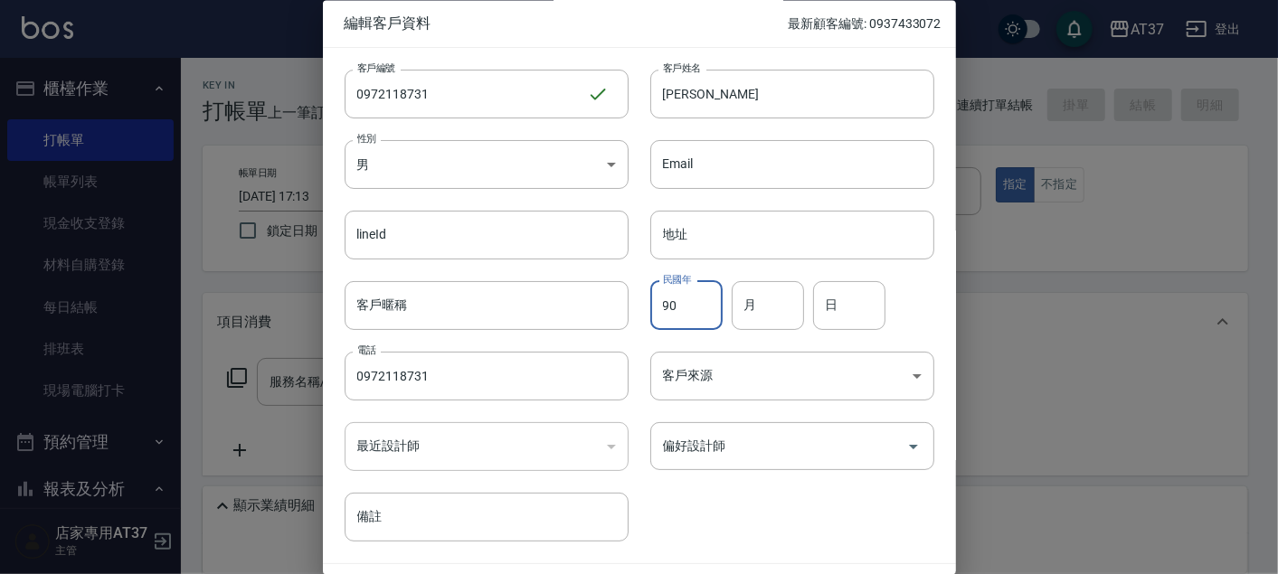
type input "90"
type input "7"
type input "14"
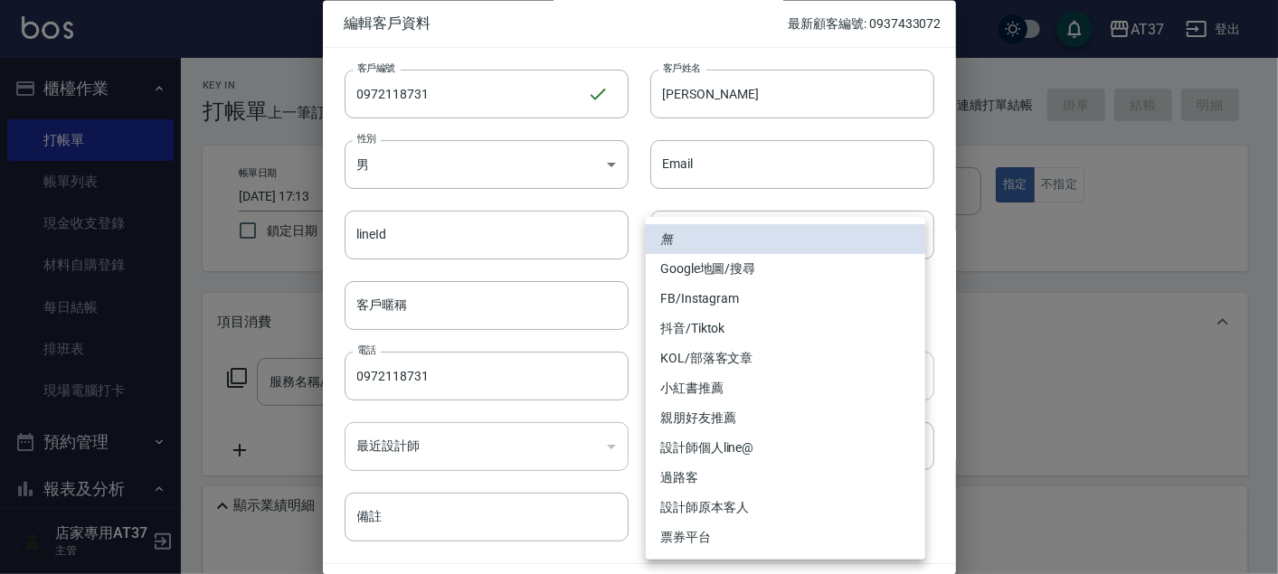
click at [739, 356] on body "AT37 登出 櫃檯作業 打帳單 帳單列表 現金收支登錄 材料自購登錄 每日結帳 排班表 現場電腦打卡 預約管理 預約管理 單日預約紀錄 單週預約紀錄 報表及…" at bounding box center [639, 403] width 1278 height 807
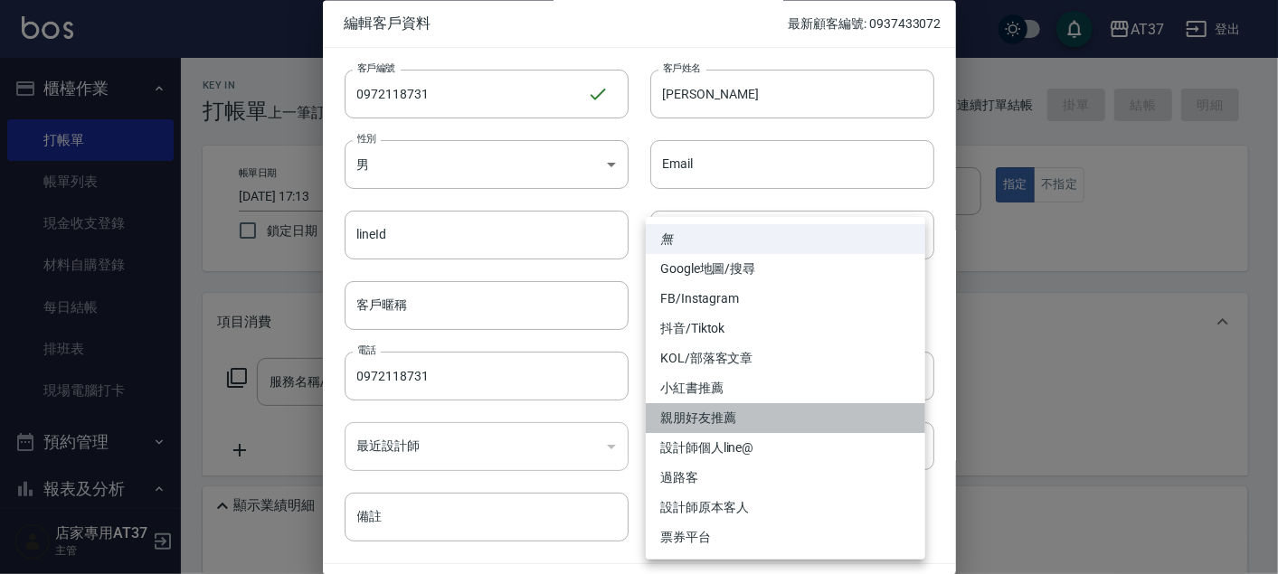
click at [747, 419] on li "親朋好友推薦" at bounding box center [785, 418] width 279 height 30
type input "親朋好友推薦"
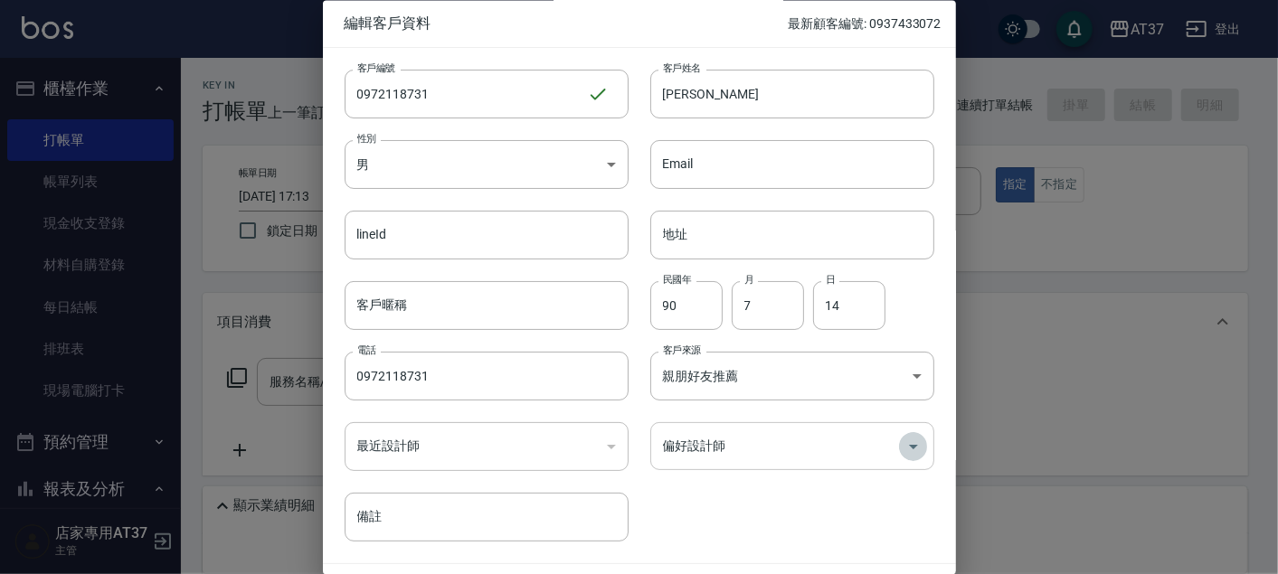
drag, startPoint x: 911, startPoint y: 450, endPoint x: 833, endPoint y: 431, distance: 80.0
click at [910, 449] on icon "Open" at bounding box center [913, 447] width 22 height 22
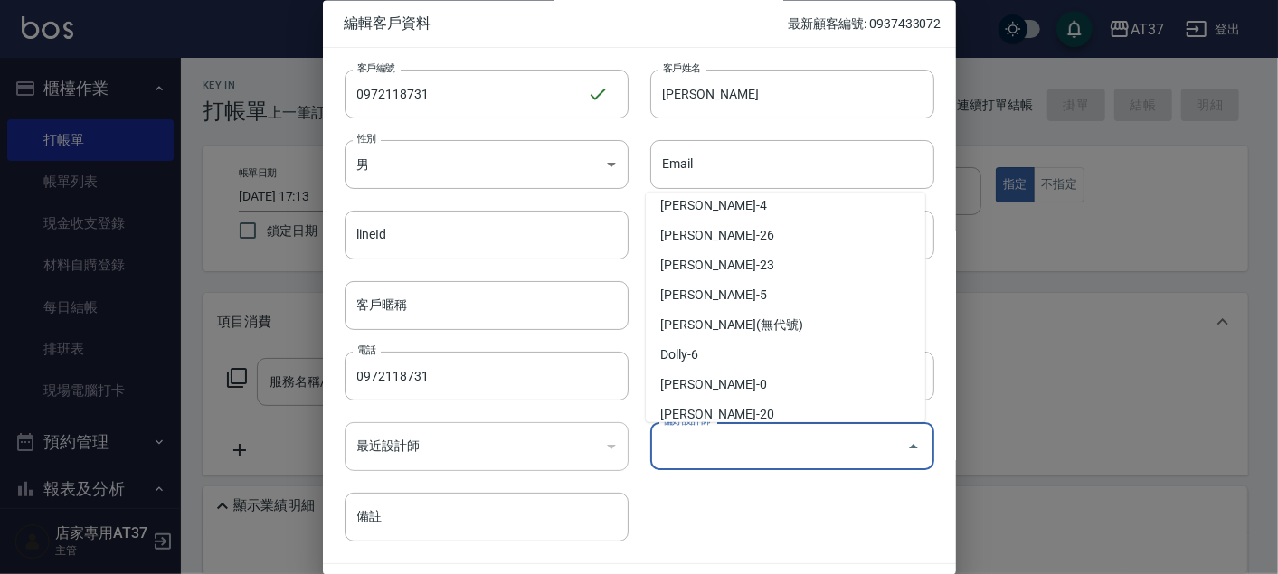
scroll to position [61, 0]
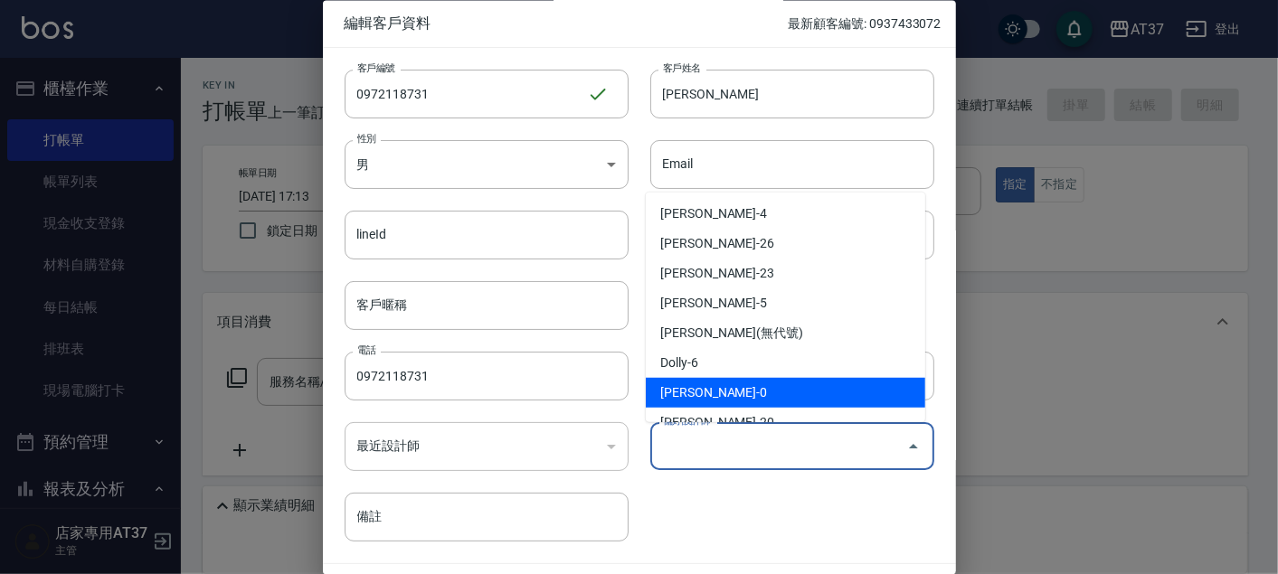
click at [751, 401] on li "[PERSON_NAME]-0" at bounding box center [785, 393] width 279 height 30
type input "[PERSON_NAME]"
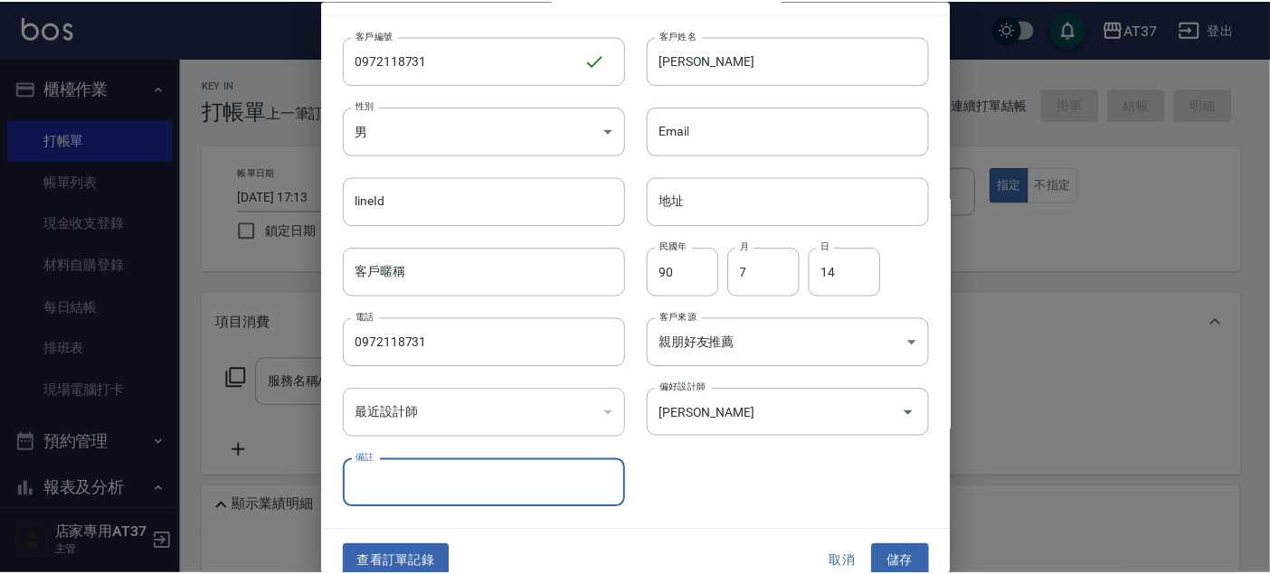
scroll to position [52, 0]
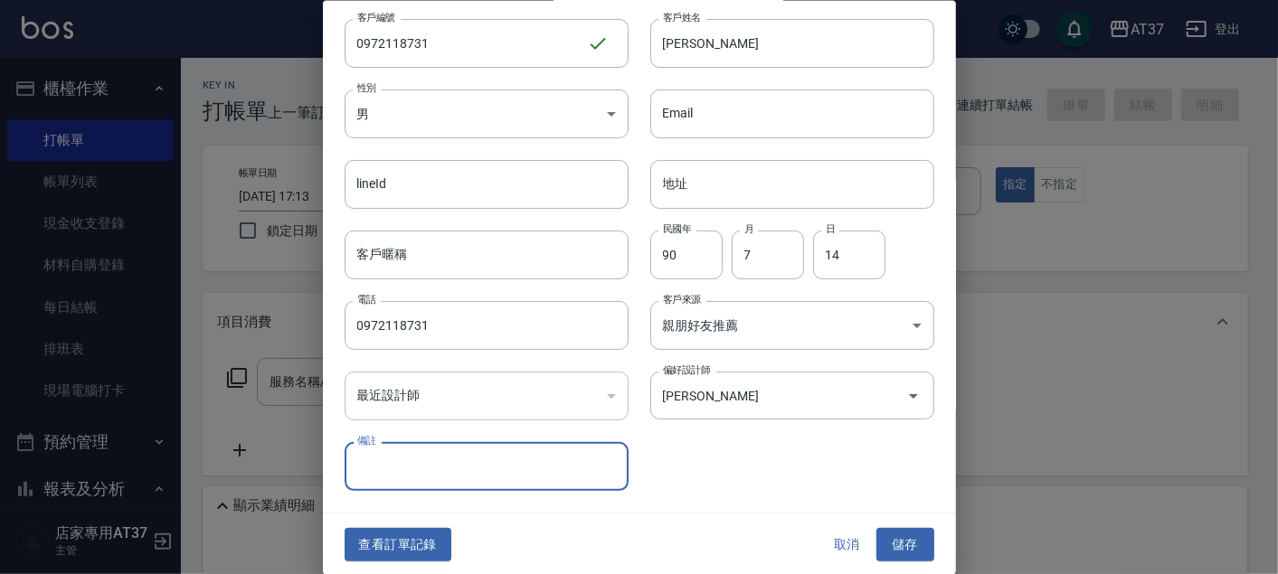
drag, startPoint x: 893, startPoint y: 535, endPoint x: 857, endPoint y: 532, distance: 36.4
click at [893, 537] on button "儲存" at bounding box center [905, 544] width 58 height 33
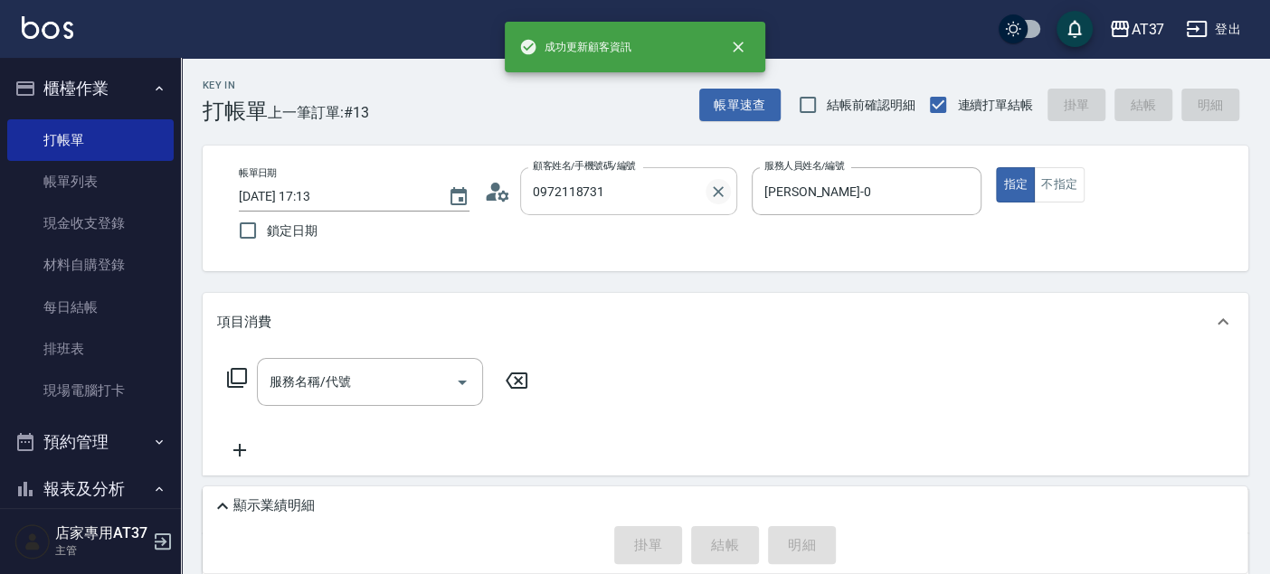
click at [722, 196] on icon "Clear" at bounding box center [718, 192] width 18 height 18
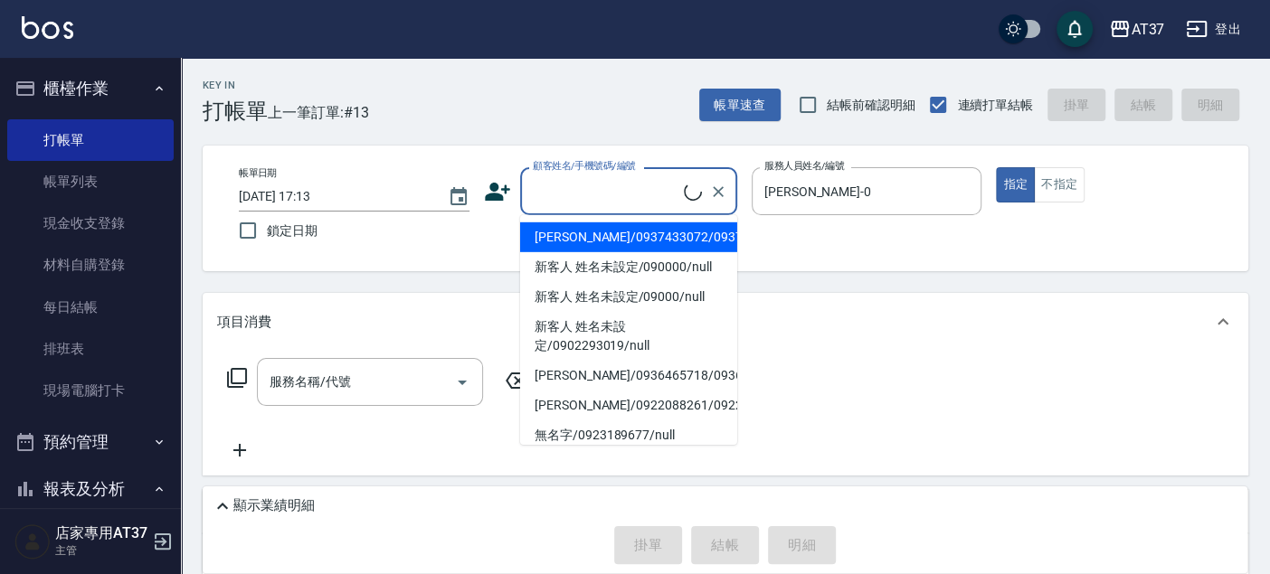
paste input "0972118731"
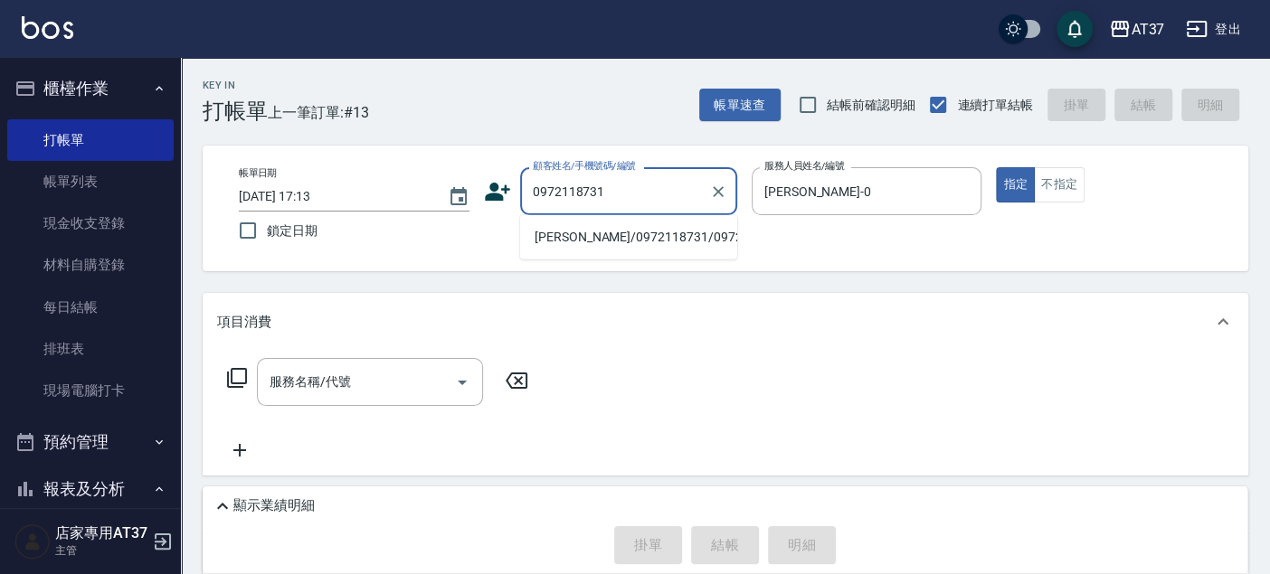
type input "0972118731"
click at [543, 287] on div "Key In 打帳單 上一筆訂單:#13 帳單速查 結帳前確認明細 連續打單結帳 掛單 結帳 明細 帳單日期 [DATE] 17:13 鎖定日期 顧客姓名/手…" at bounding box center [725, 432] width 1089 height 749
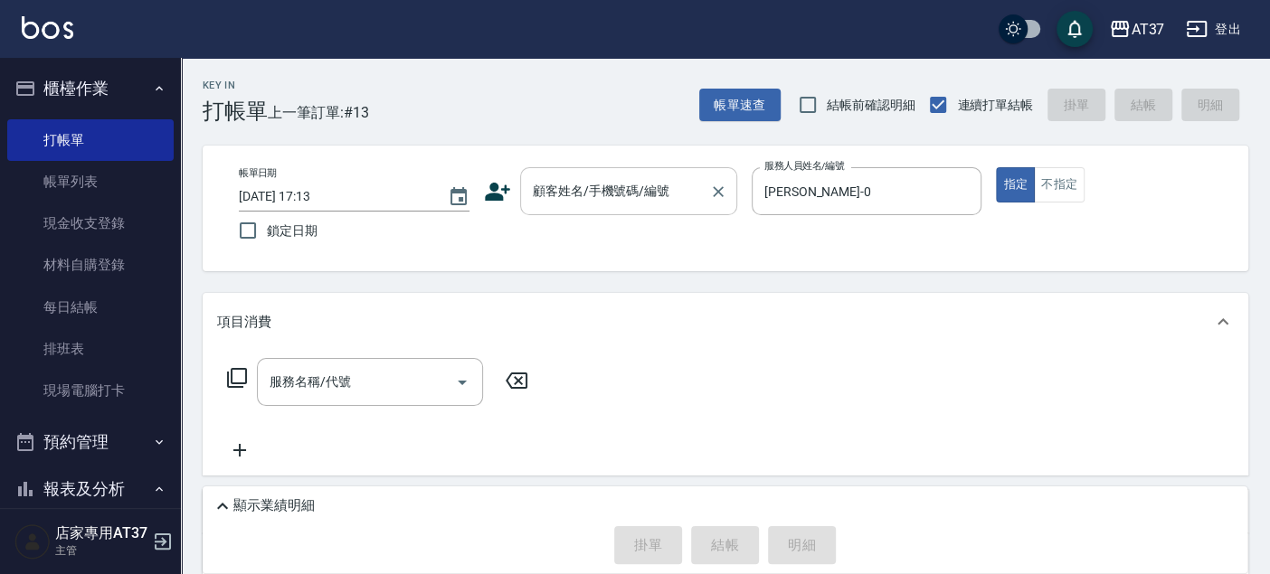
click at [612, 181] on div "顧客姓名/手機號碼/編號 顧客姓名/手機號碼/編號" at bounding box center [628, 191] width 217 height 48
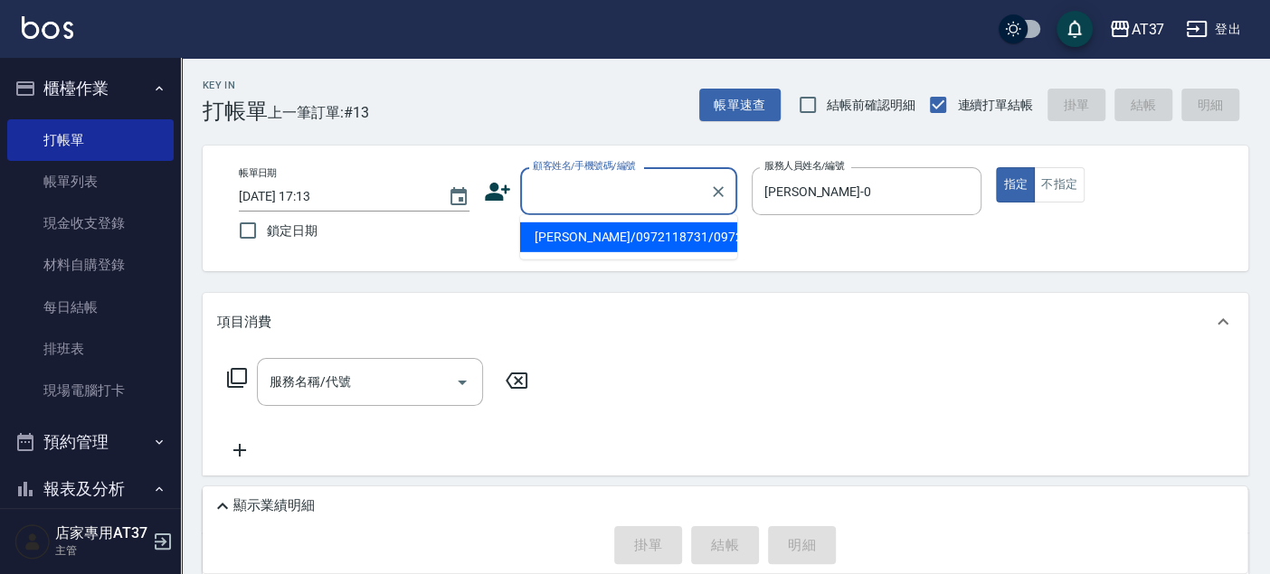
click at [612, 240] on li "[PERSON_NAME]/0972118731/0972118731" at bounding box center [628, 237] width 217 height 30
type input "[PERSON_NAME]/0972118731/0972118731"
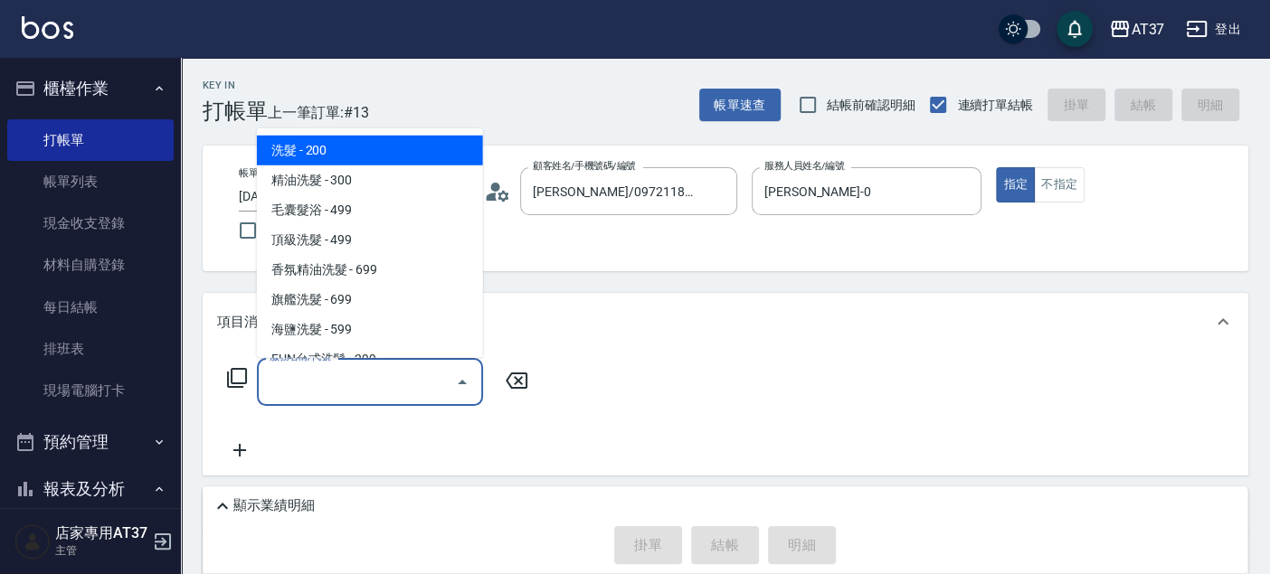
click at [359, 373] on input "服務名稱/代號" at bounding box center [356, 382] width 183 height 32
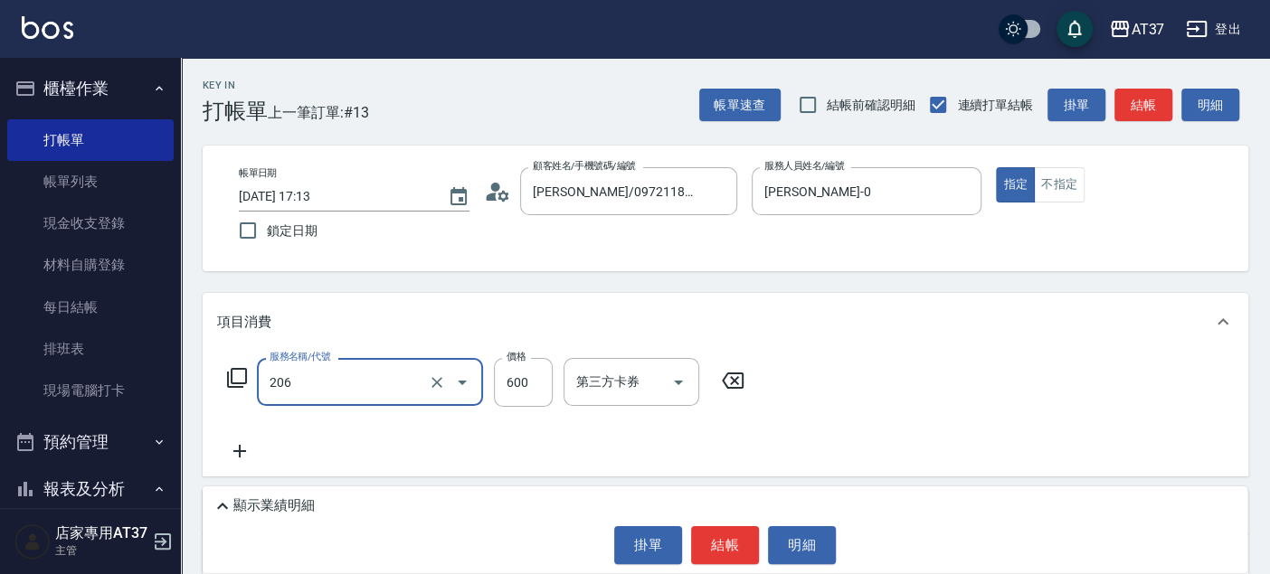
type input "A精油洗+剪(206)"
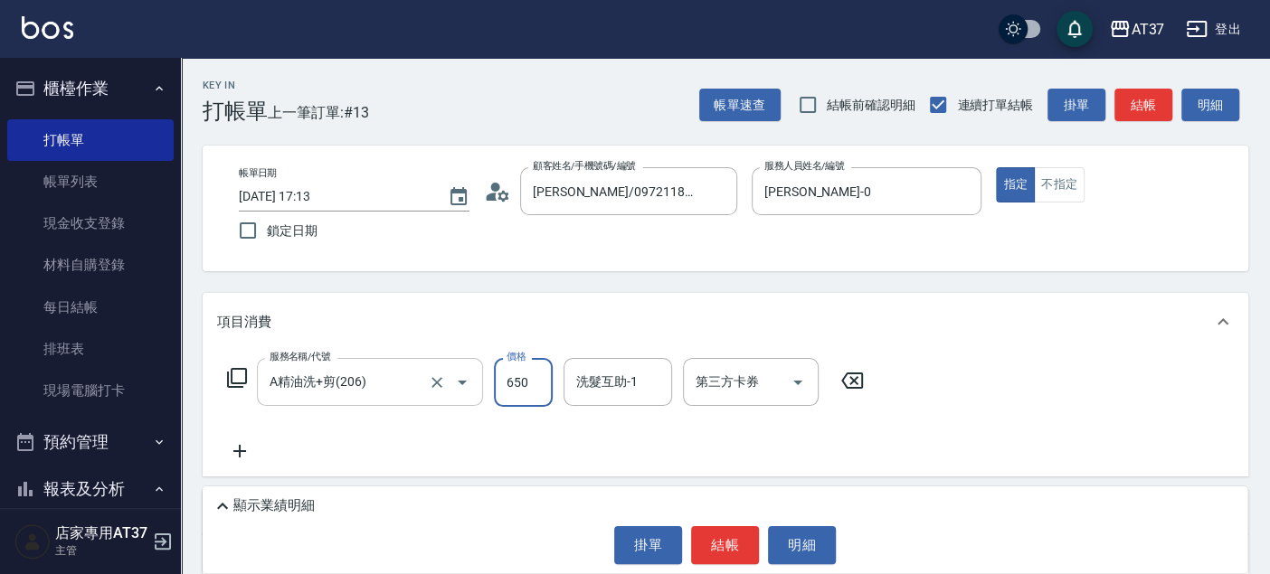
type input "650"
click at [702, 545] on button "結帳" at bounding box center [725, 545] width 68 height 38
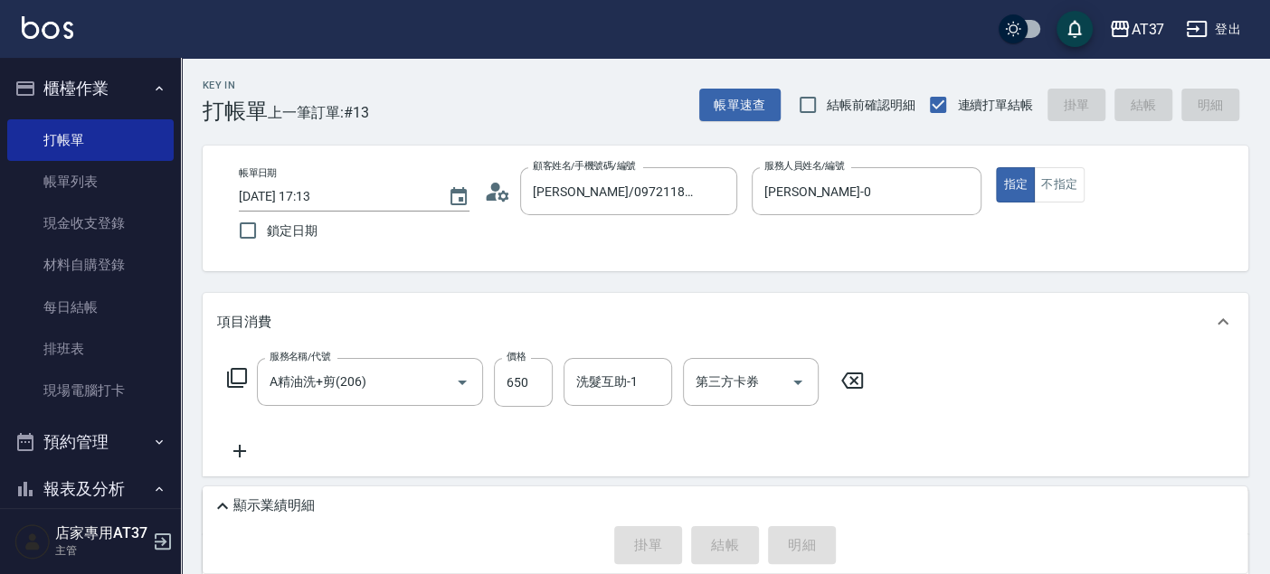
type input "[DATE] 17:14"
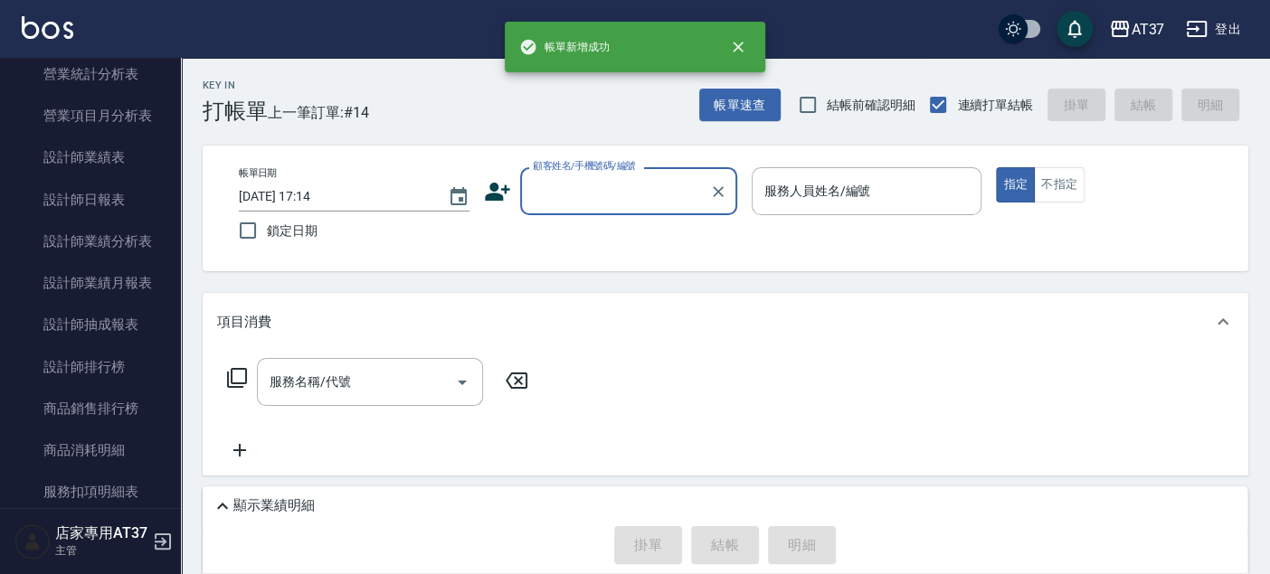
scroll to position [904, 0]
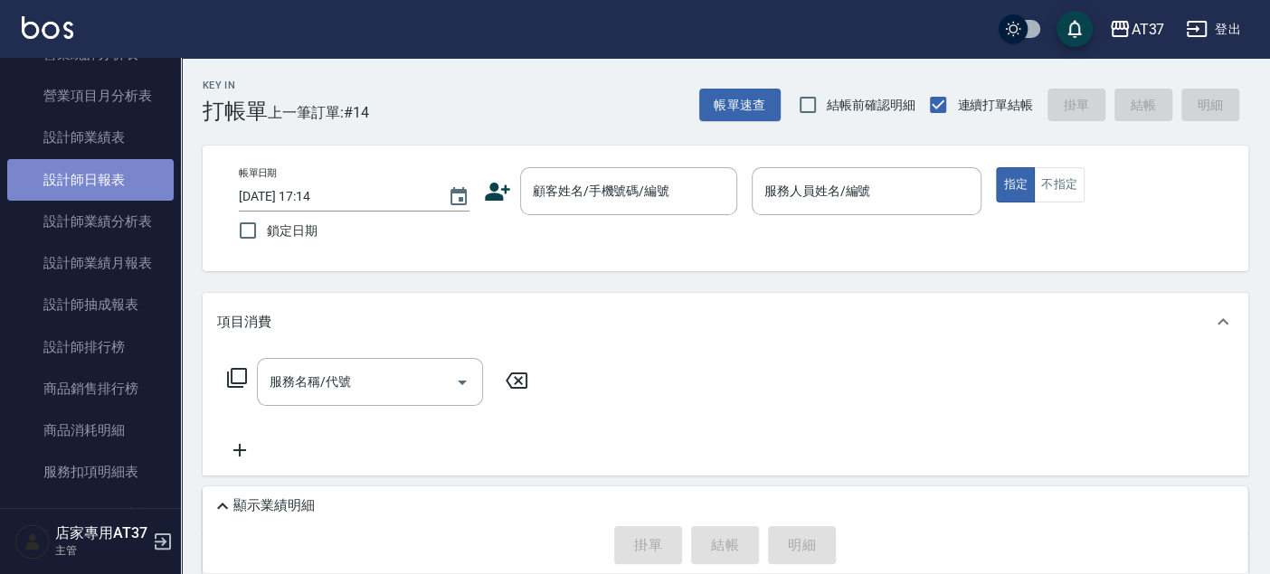
click at [121, 182] on link "設計師日報表" at bounding box center [90, 180] width 166 height 42
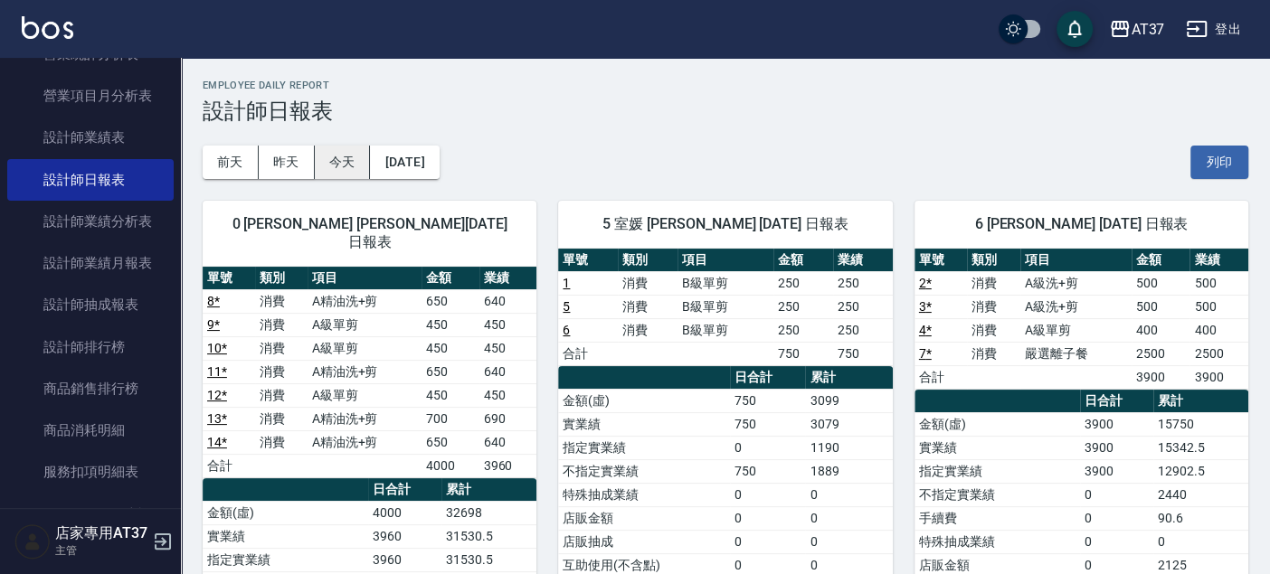
click at [333, 163] on button "今天" at bounding box center [343, 162] width 56 height 33
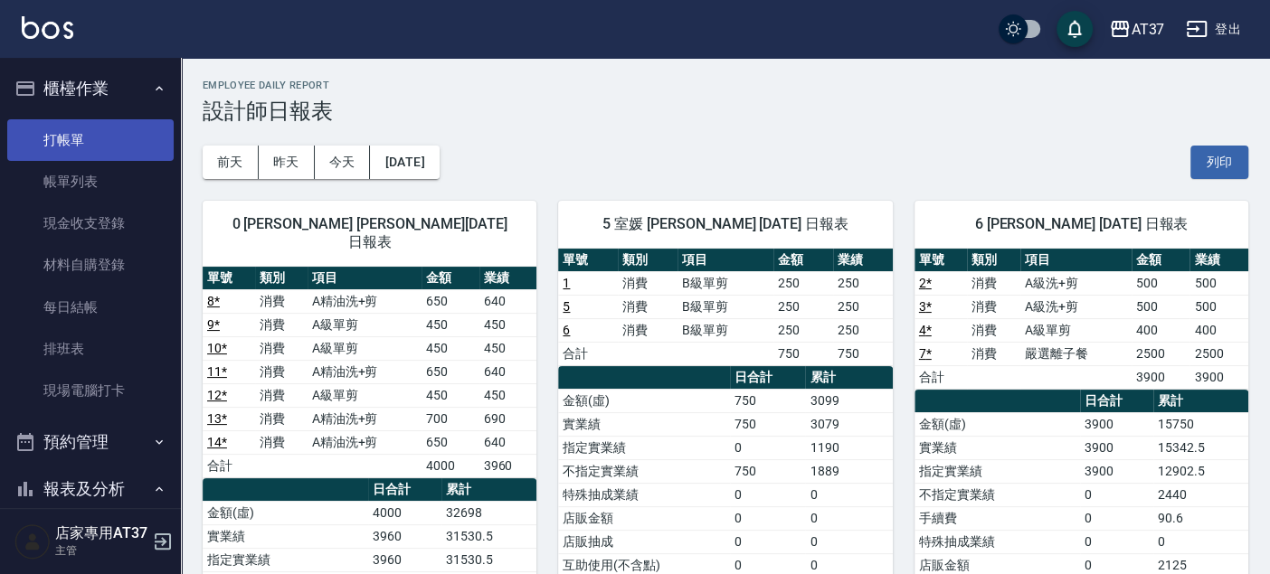
drag, startPoint x: 101, startPoint y: 121, endPoint x: 89, endPoint y: 124, distance: 12.9
click at [101, 121] on link "打帳單" at bounding box center [90, 140] width 166 height 42
